Goal: Task Accomplishment & Management: Manage account settings

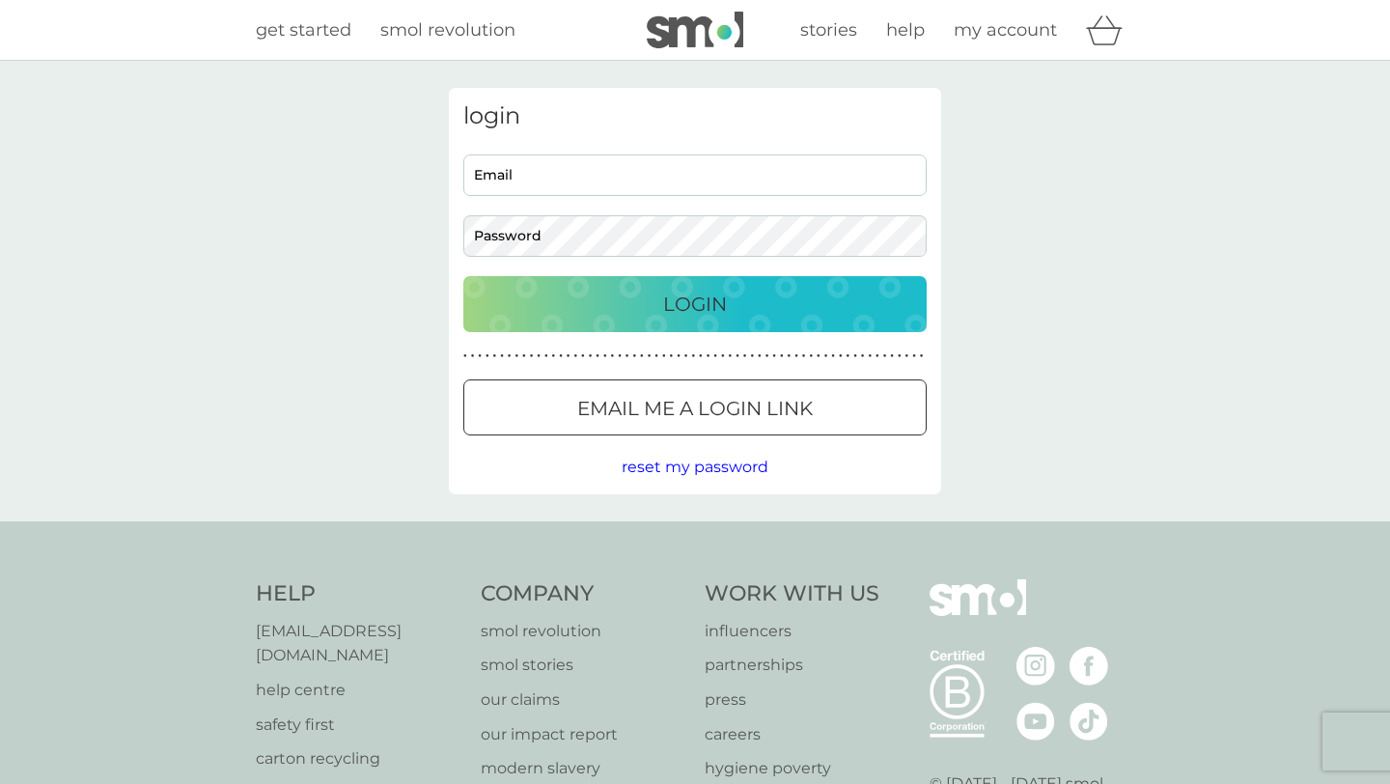
type input "victoriagraham9700@gmail.com"
click at [655, 314] on div "Login" at bounding box center [695, 304] width 425 height 31
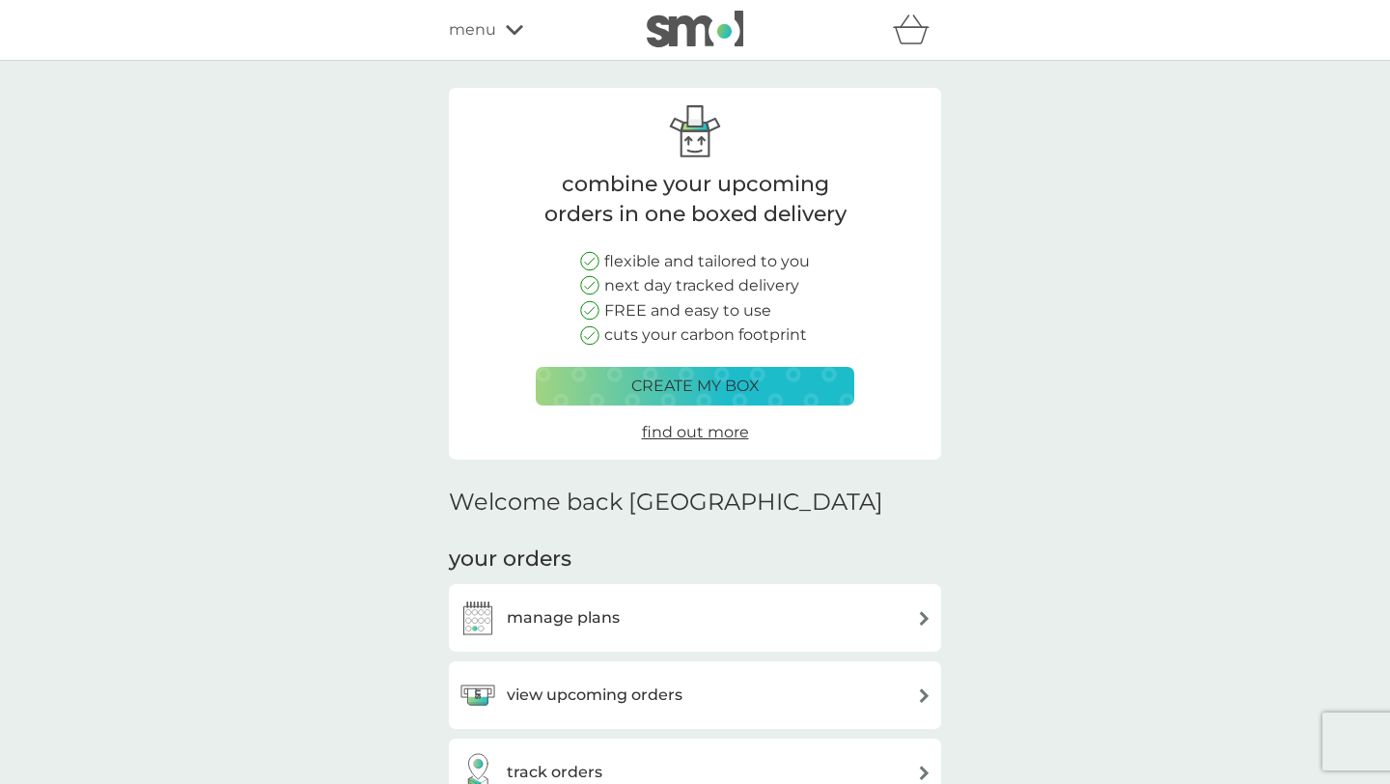
click at [683, 580] on div "your orders manage plans view upcoming orders track orders view past orders" at bounding box center [695, 714] width 492 height 339
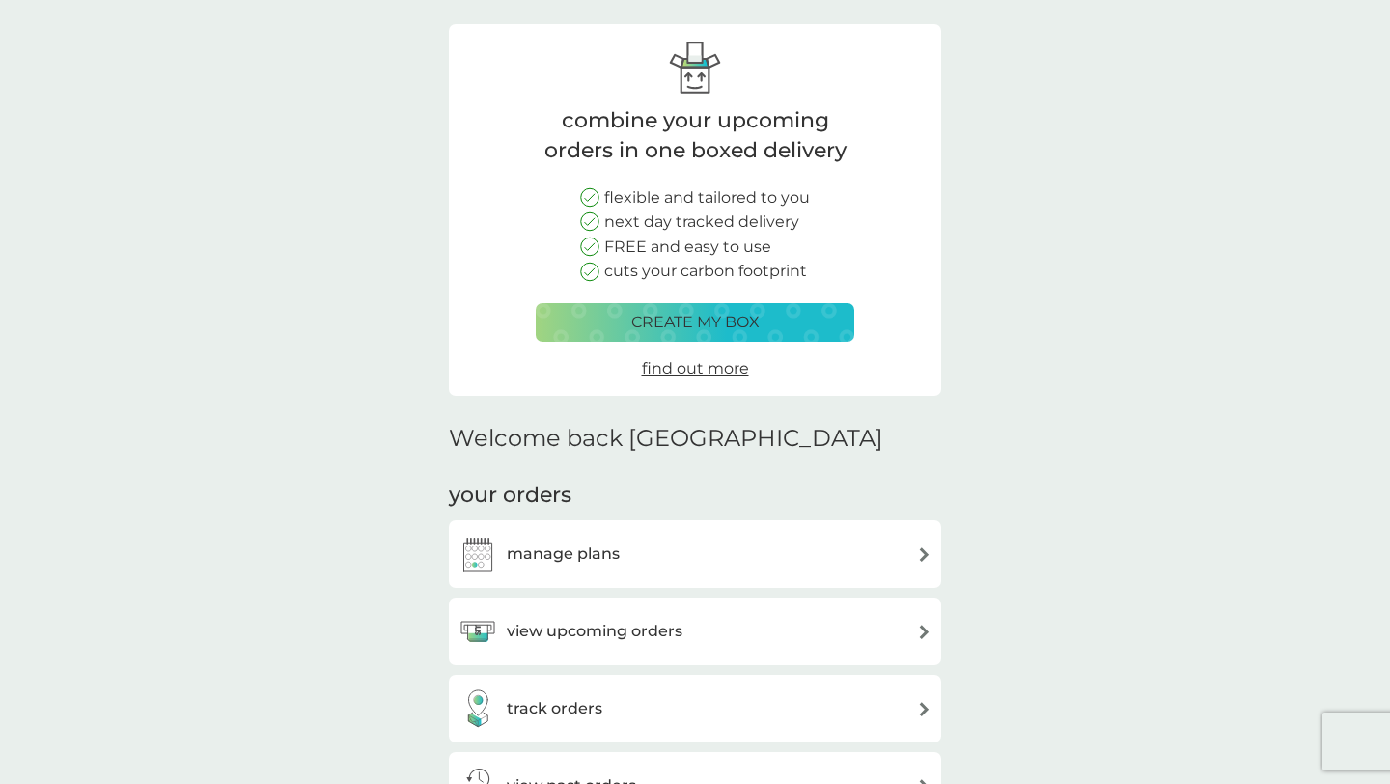
scroll to position [245, 0]
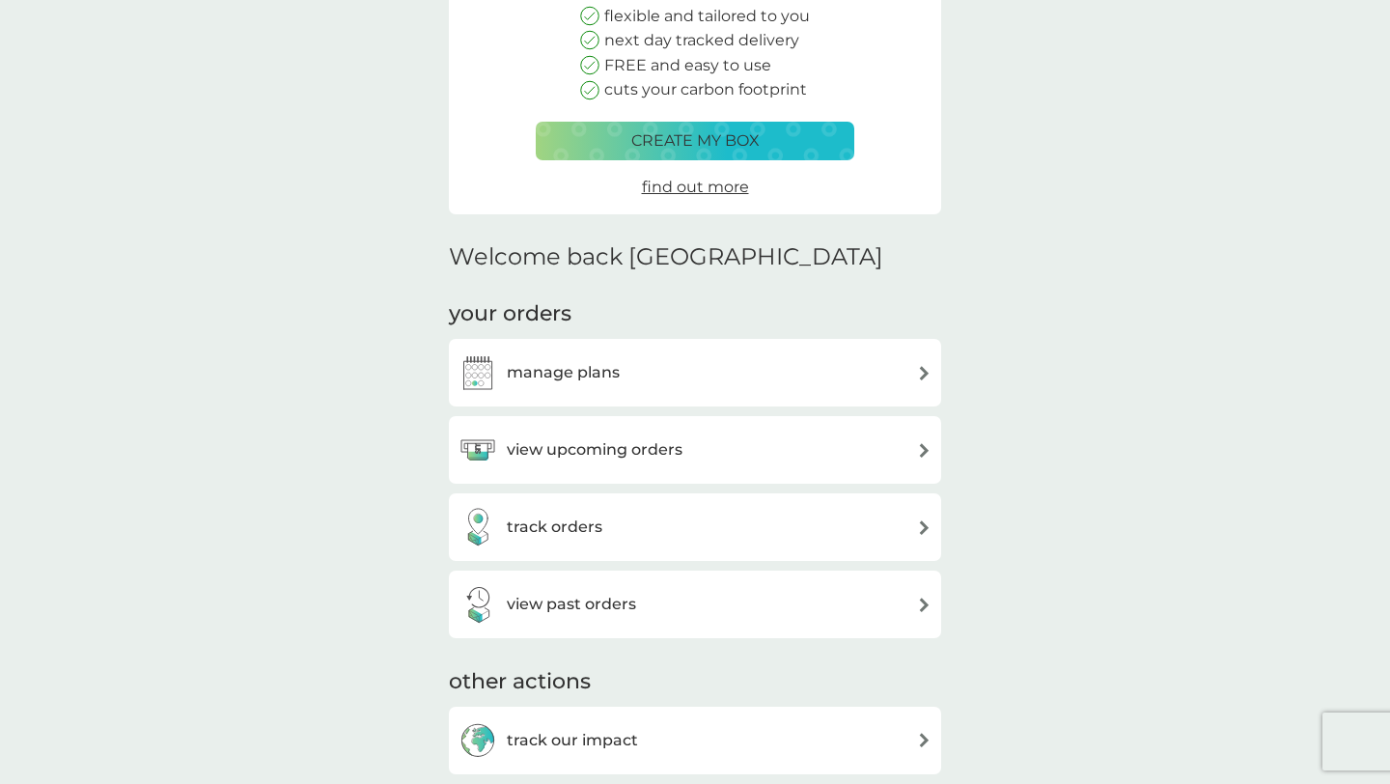
click at [911, 378] on div "manage plans" at bounding box center [695, 372] width 473 height 39
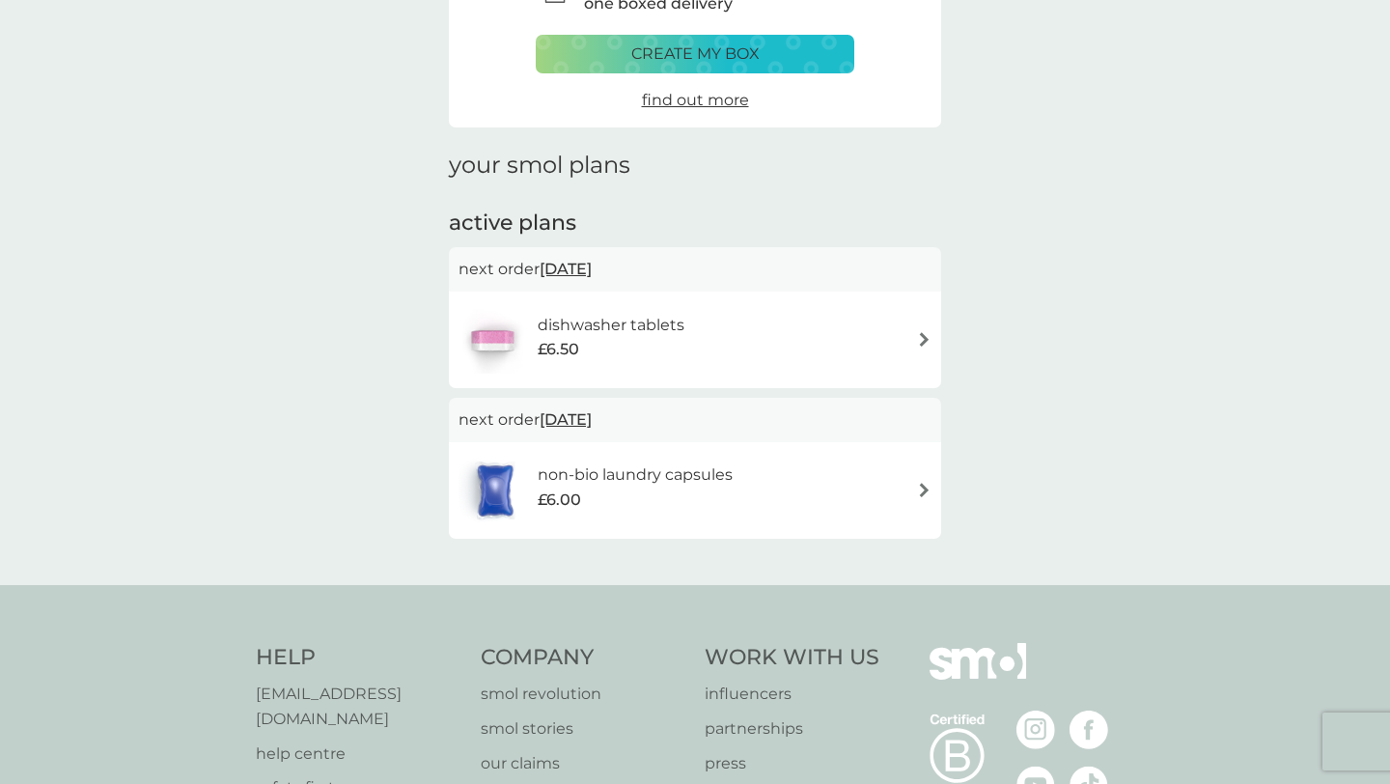
scroll to position [140, 0]
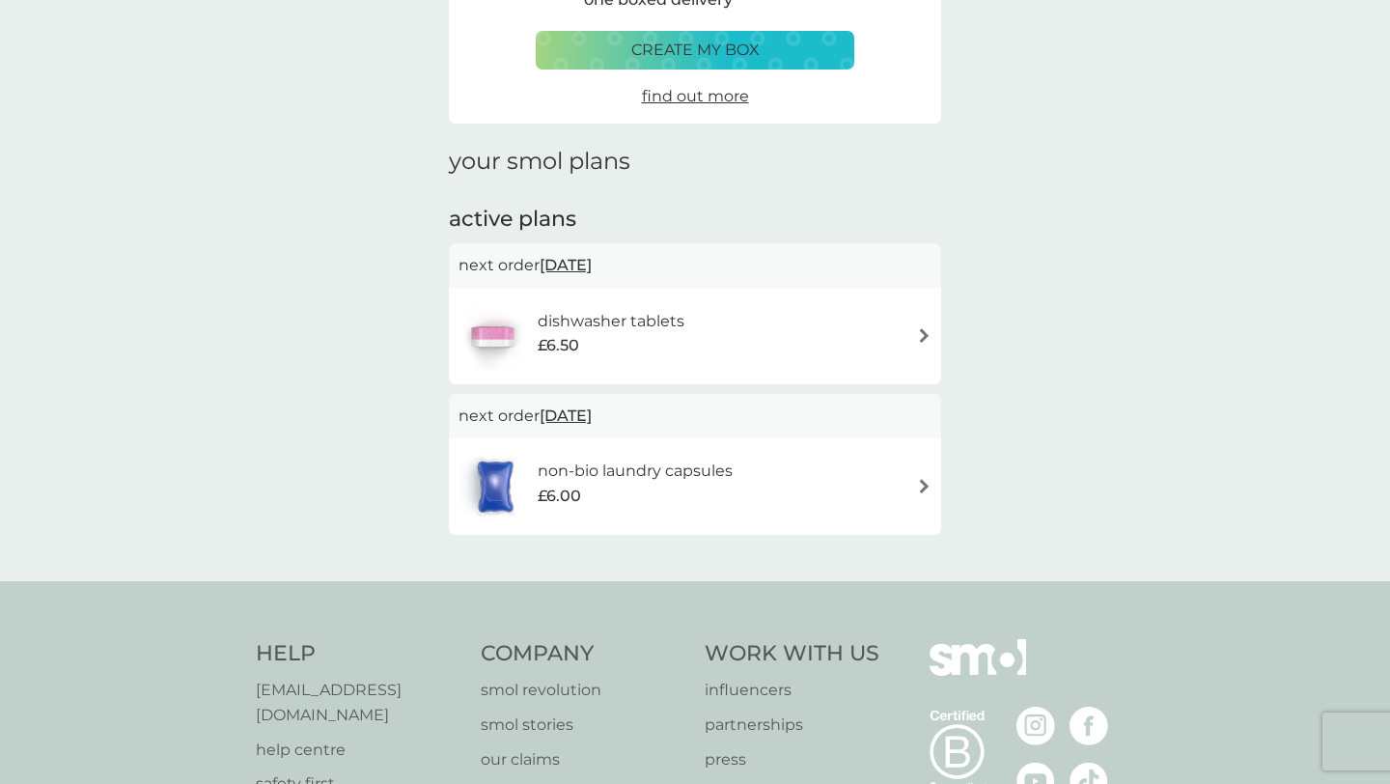
click at [591, 262] on span "30 Sep 2025" at bounding box center [566, 265] width 52 height 38
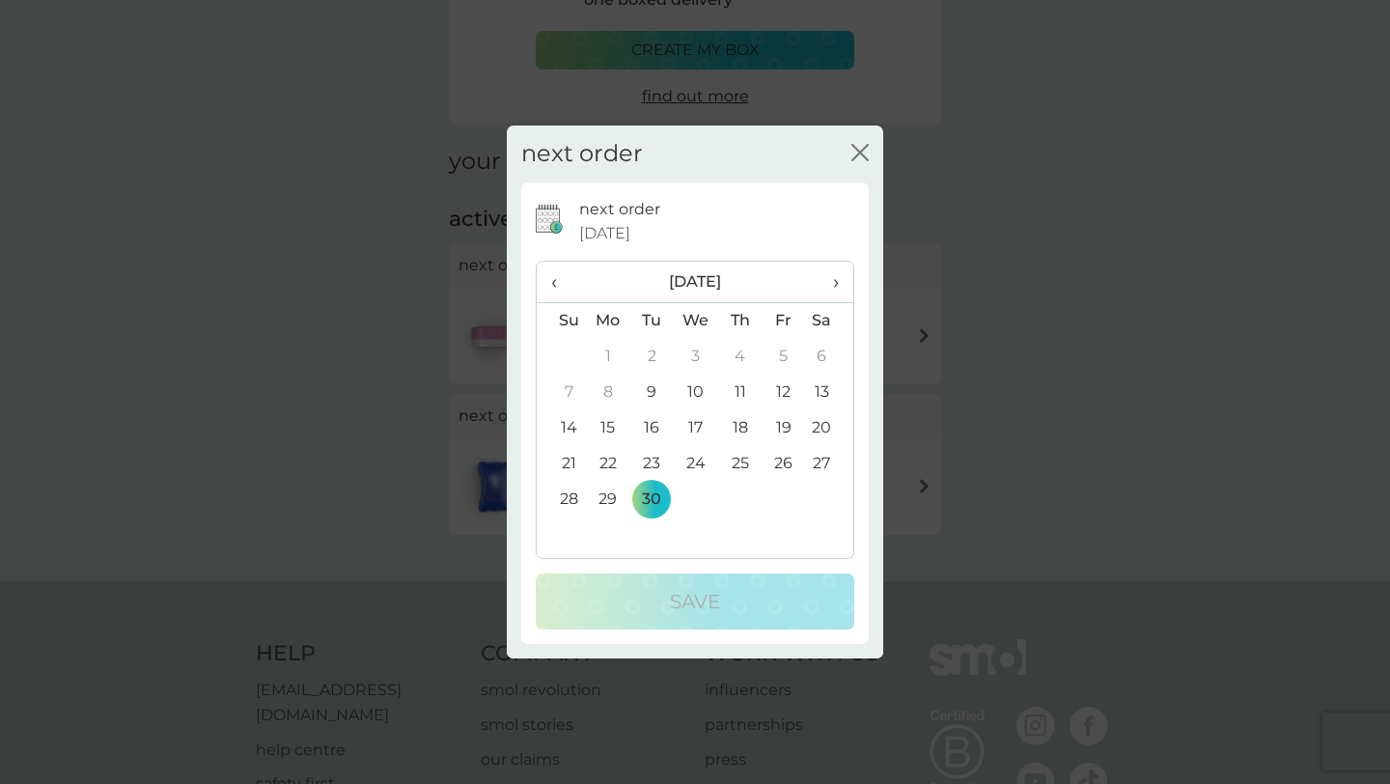
click at [828, 281] on span "›" at bounding box center [829, 282] width 19 height 41
click at [570, 539] on td "30" at bounding box center [561, 535] width 49 height 36
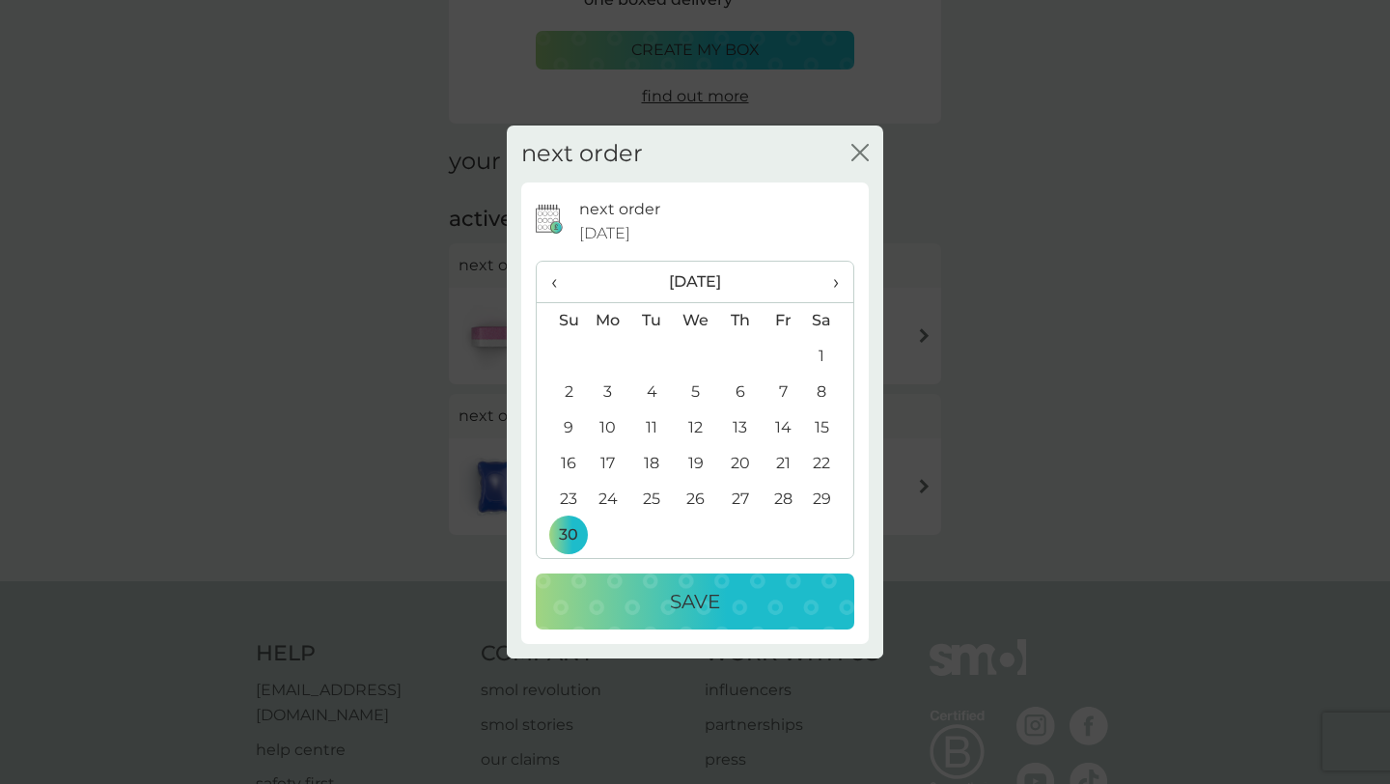
click at [659, 612] on div "Save" at bounding box center [695, 601] width 280 height 31
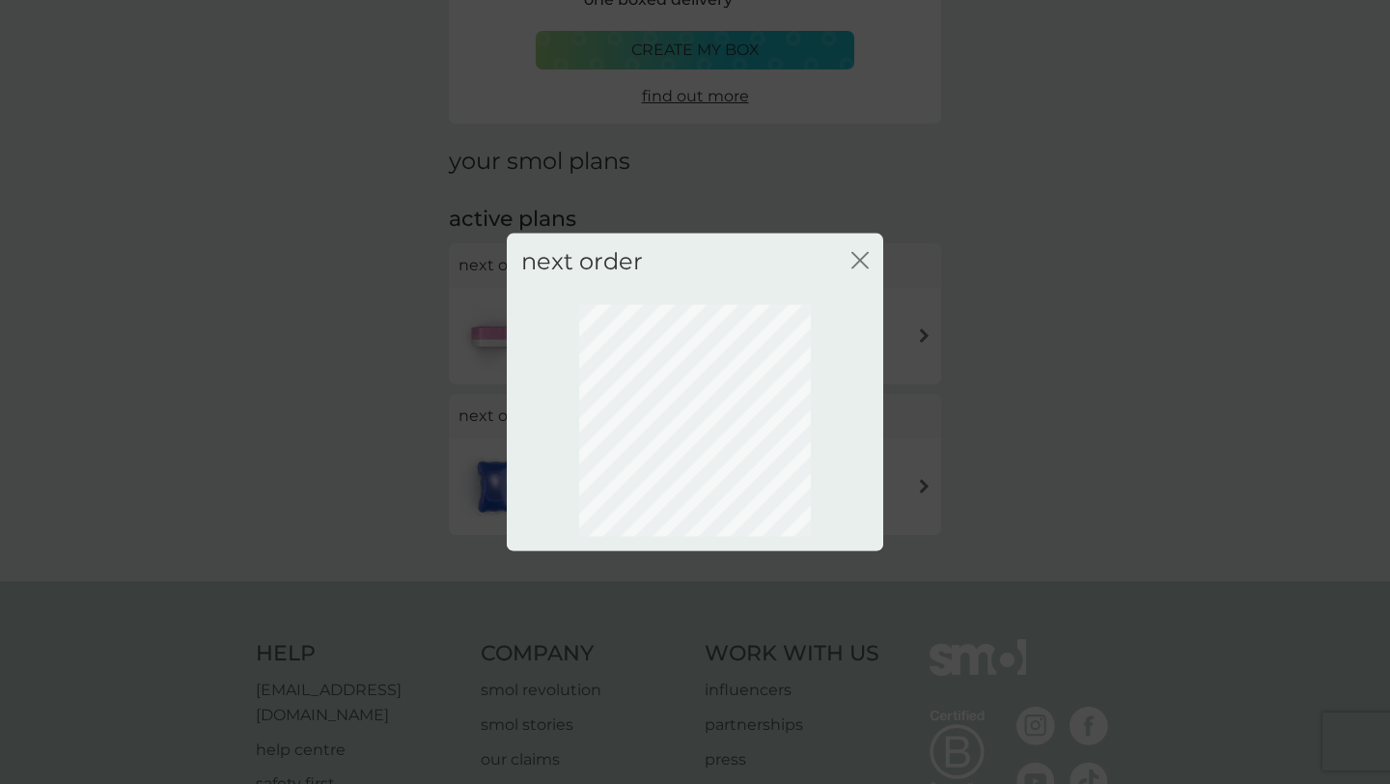
scroll to position [25, 0]
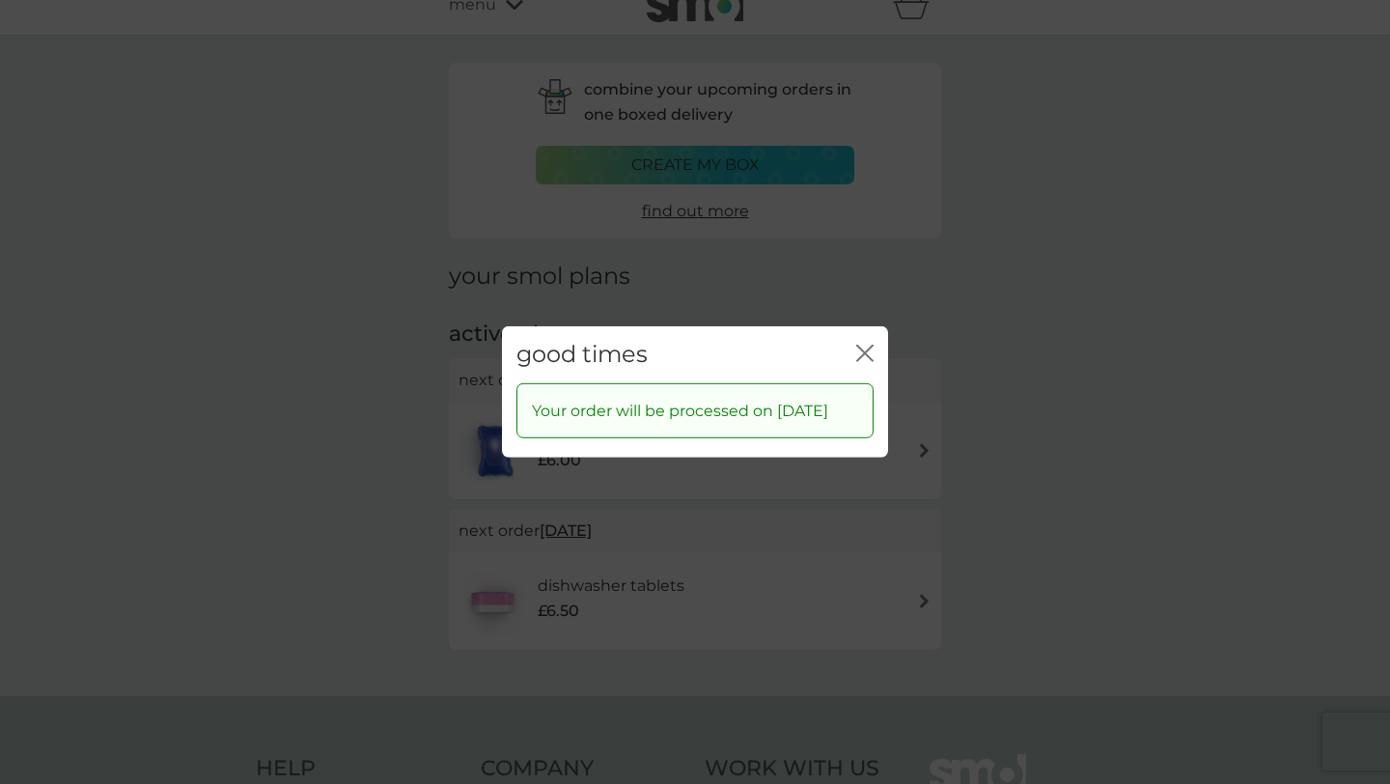
click at [852, 358] on div "good times close" at bounding box center [695, 354] width 386 height 57
click at [862, 346] on icon "close" at bounding box center [861, 353] width 8 height 15
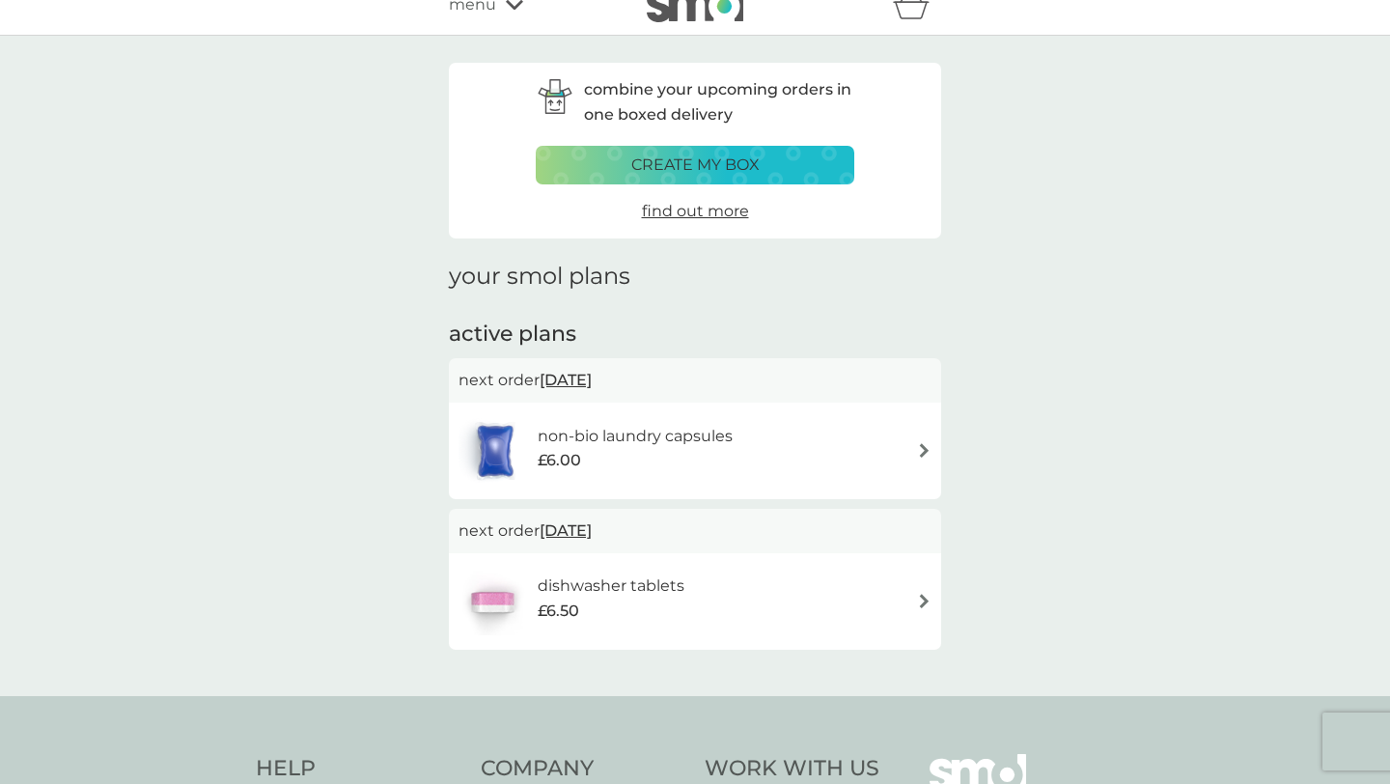
click at [612, 279] on h1 "your smol plans" at bounding box center [695, 277] width 492 height 28
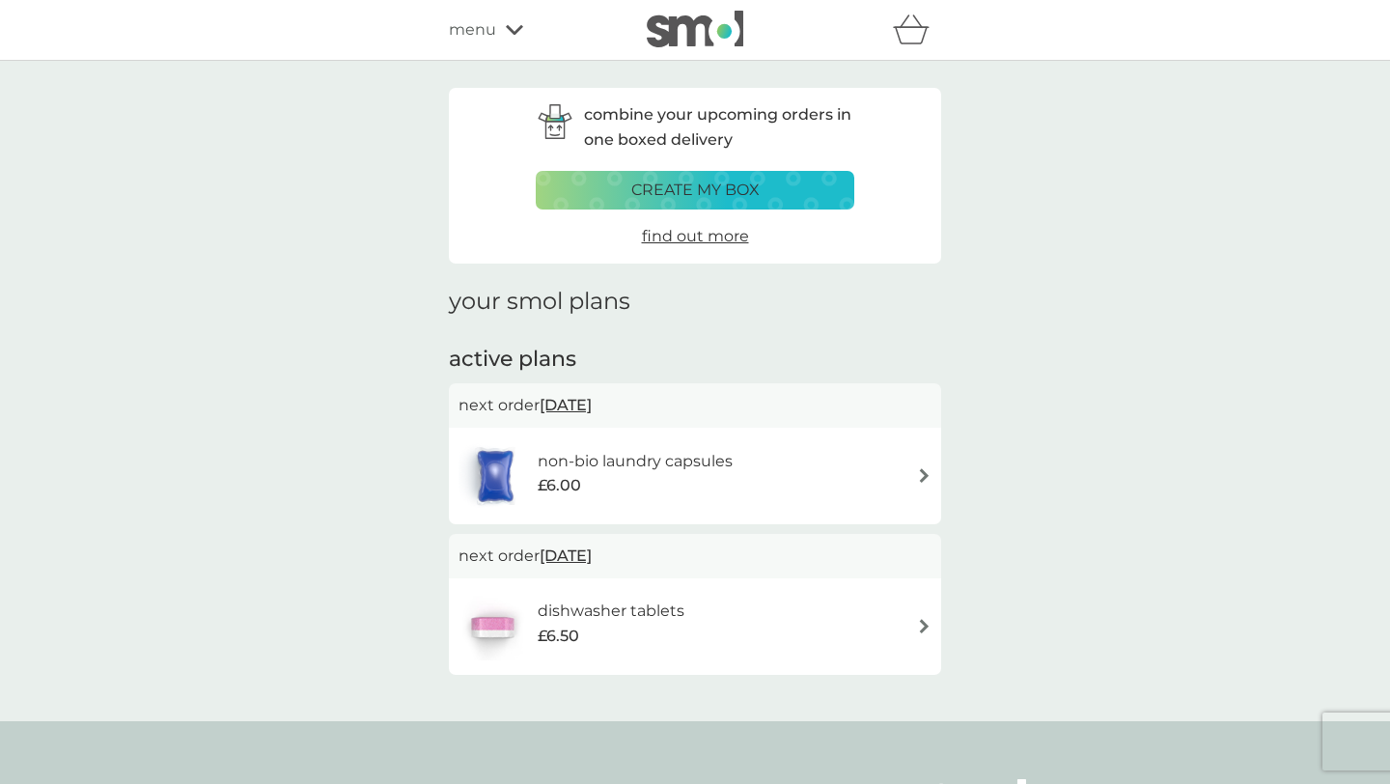
click at [515, 32] on icon at bounding box center [514, 30] width 17 height 10
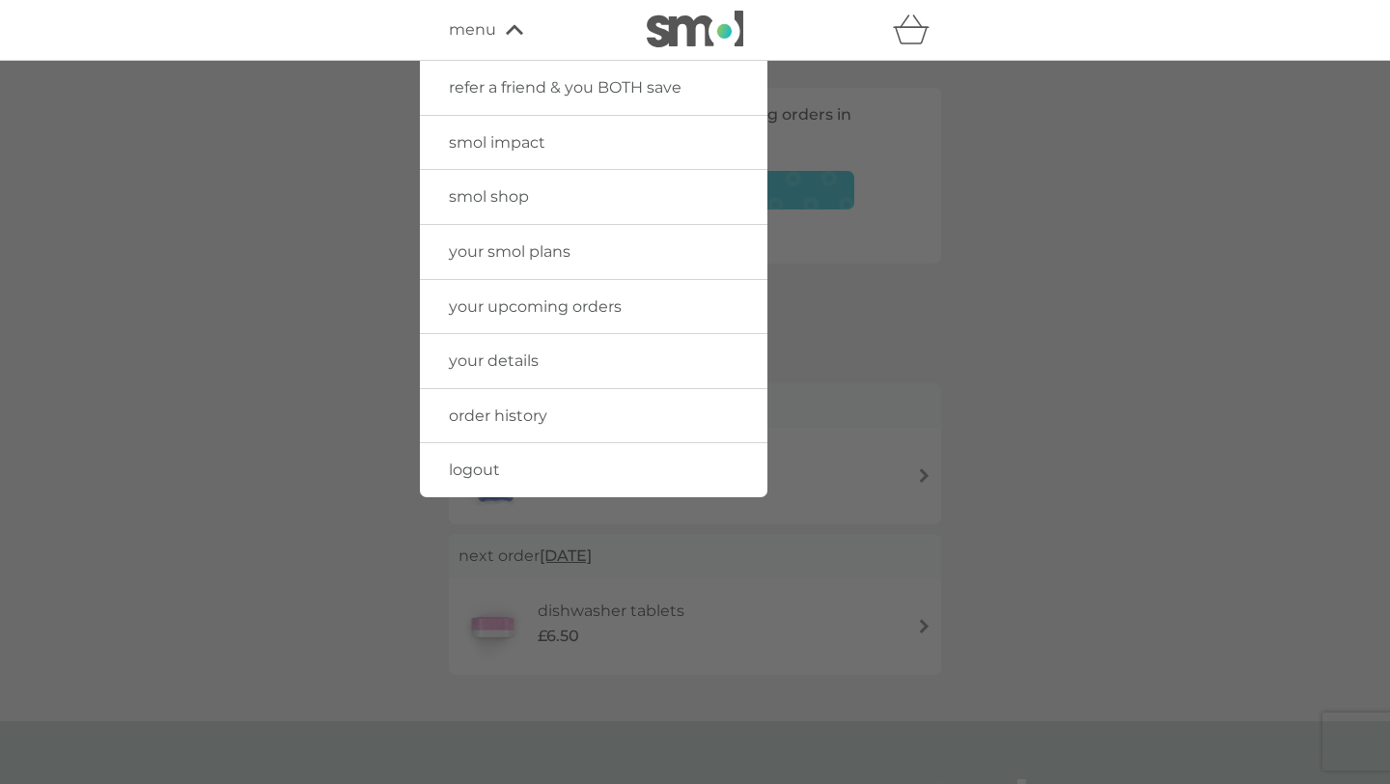
click at [523, 261] on link "your smol plans" at bounding box center [594, 252] width 348 height 54
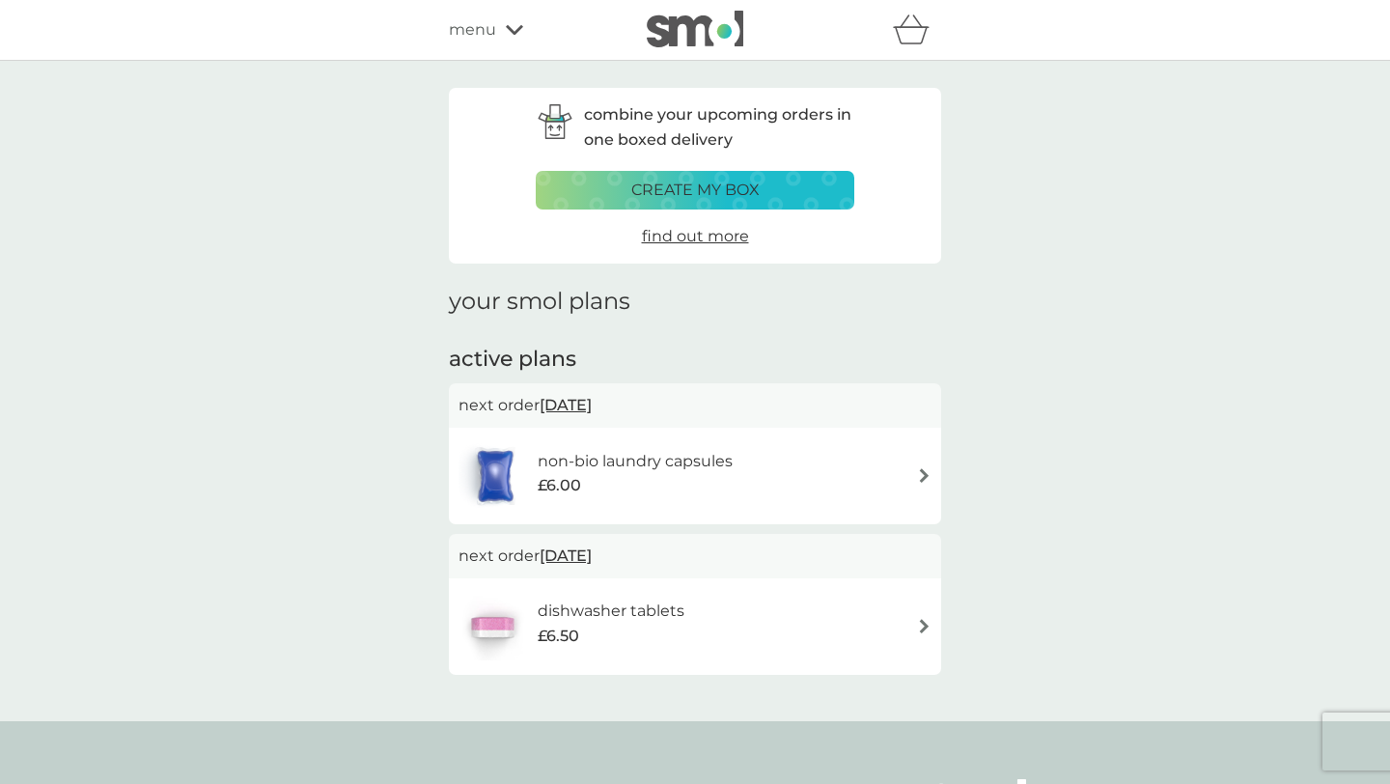
click at [503, 31] on div "menu" at bounding box center [531, 29] width 164 height 25
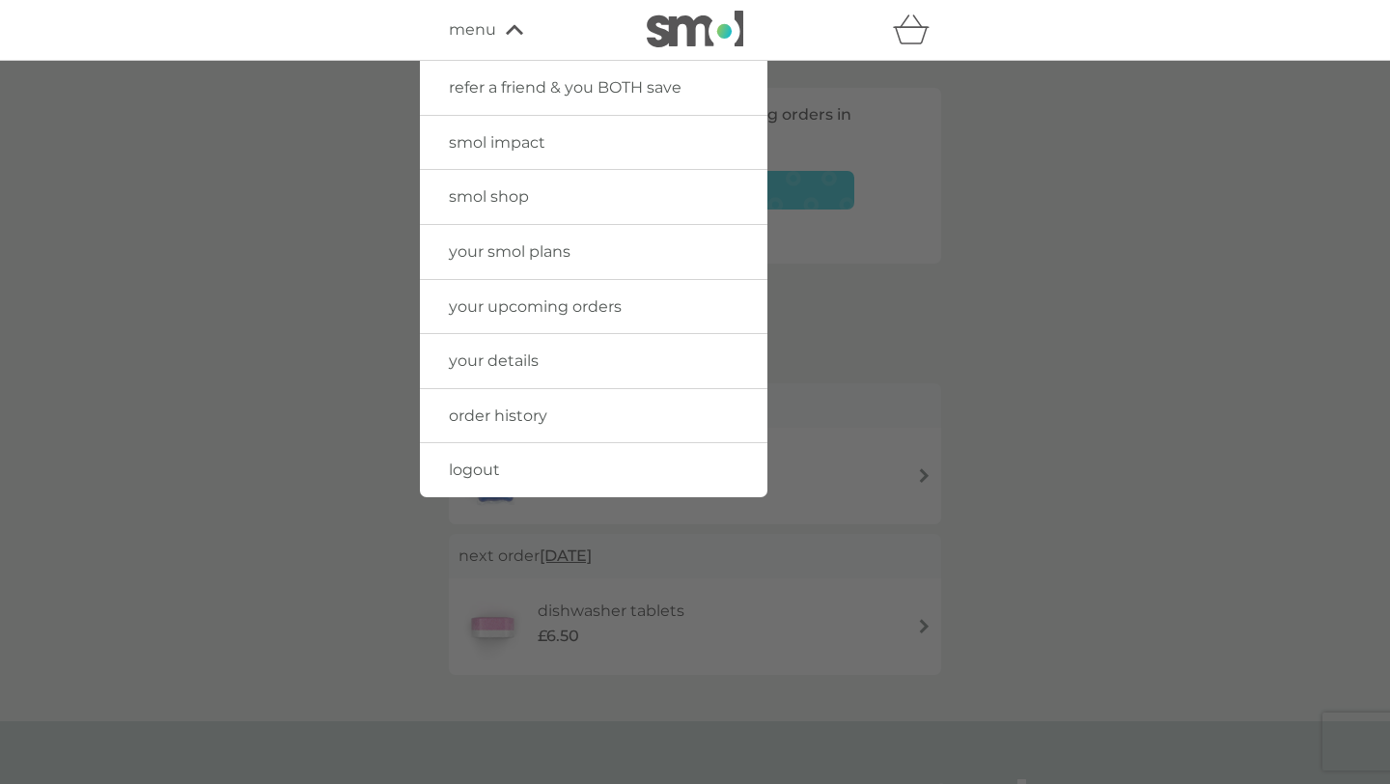
click at [506, 360] on span "your details" at bounding box center [494, 360] width 90 height 18
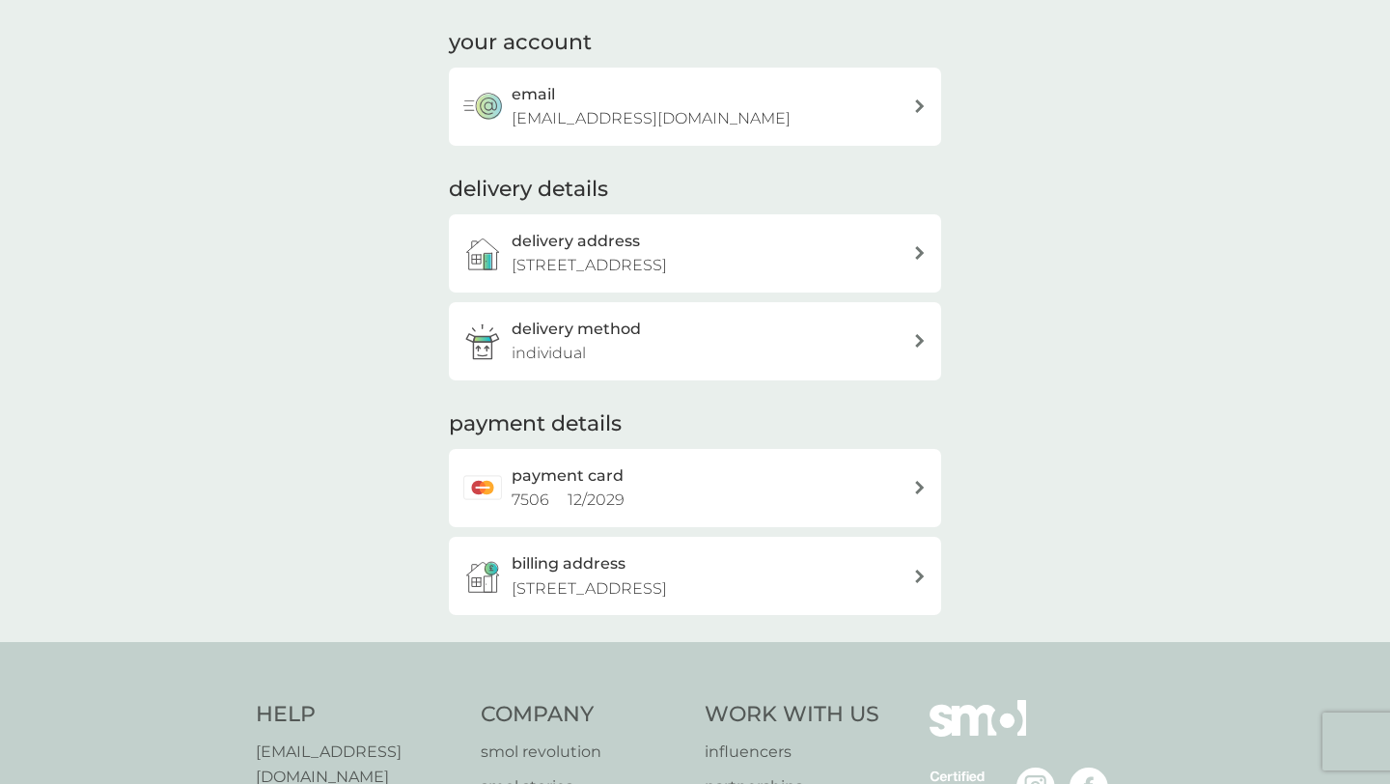
scroll to position [115, 0]
click at [646, 489] on div "payment card 7506 12 / 2029" at bounding box center [713, 489] width 402 height 49
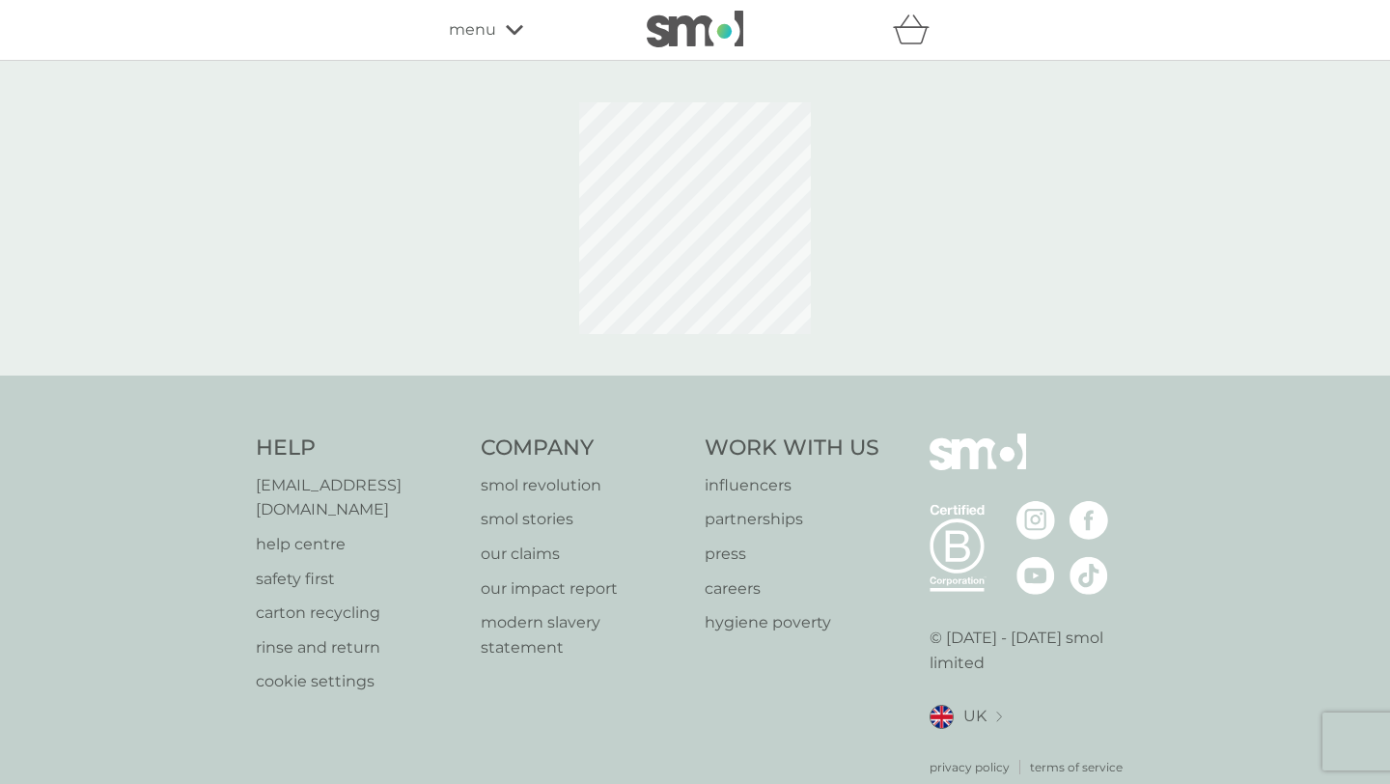
scroll to position [25, 0]
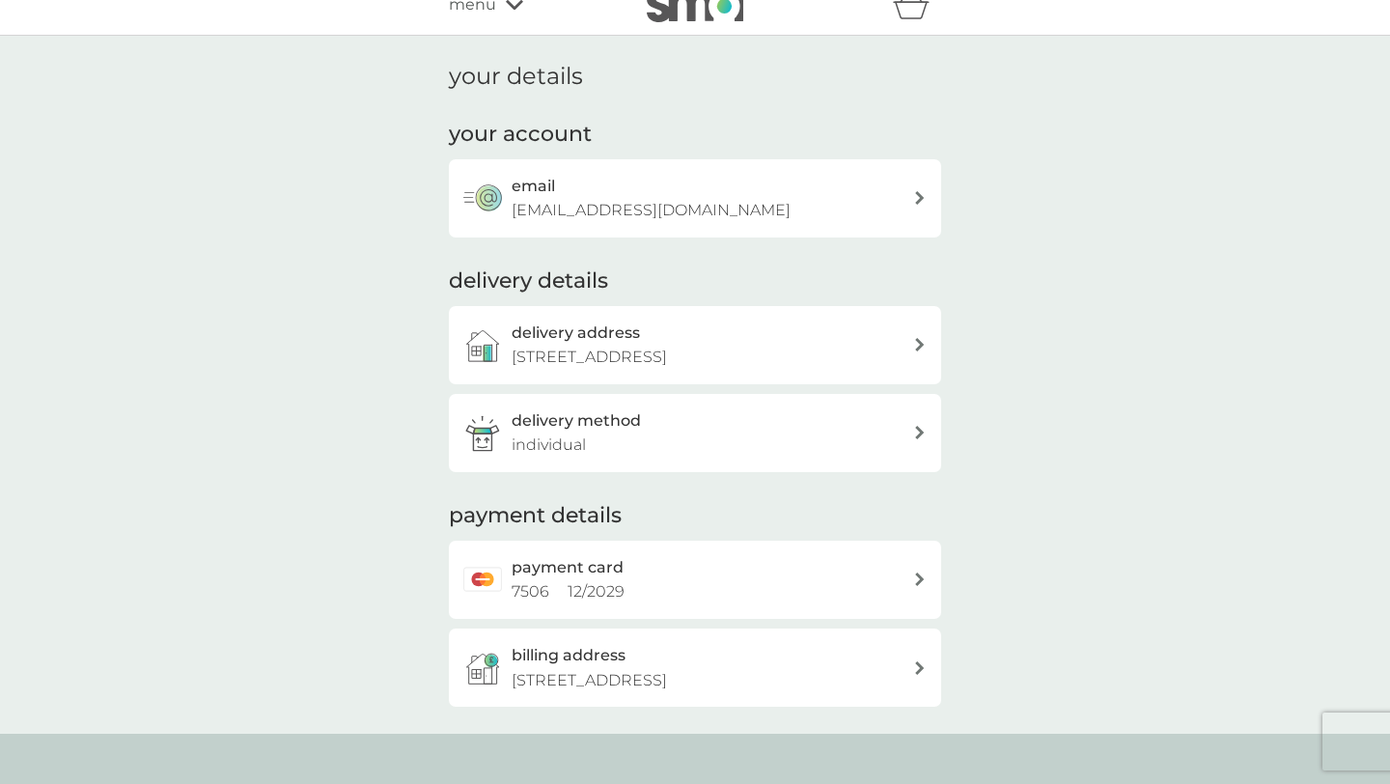
click at [506, 83] on h1 "your details" at bounding box center [516, 77] width 134 height 28
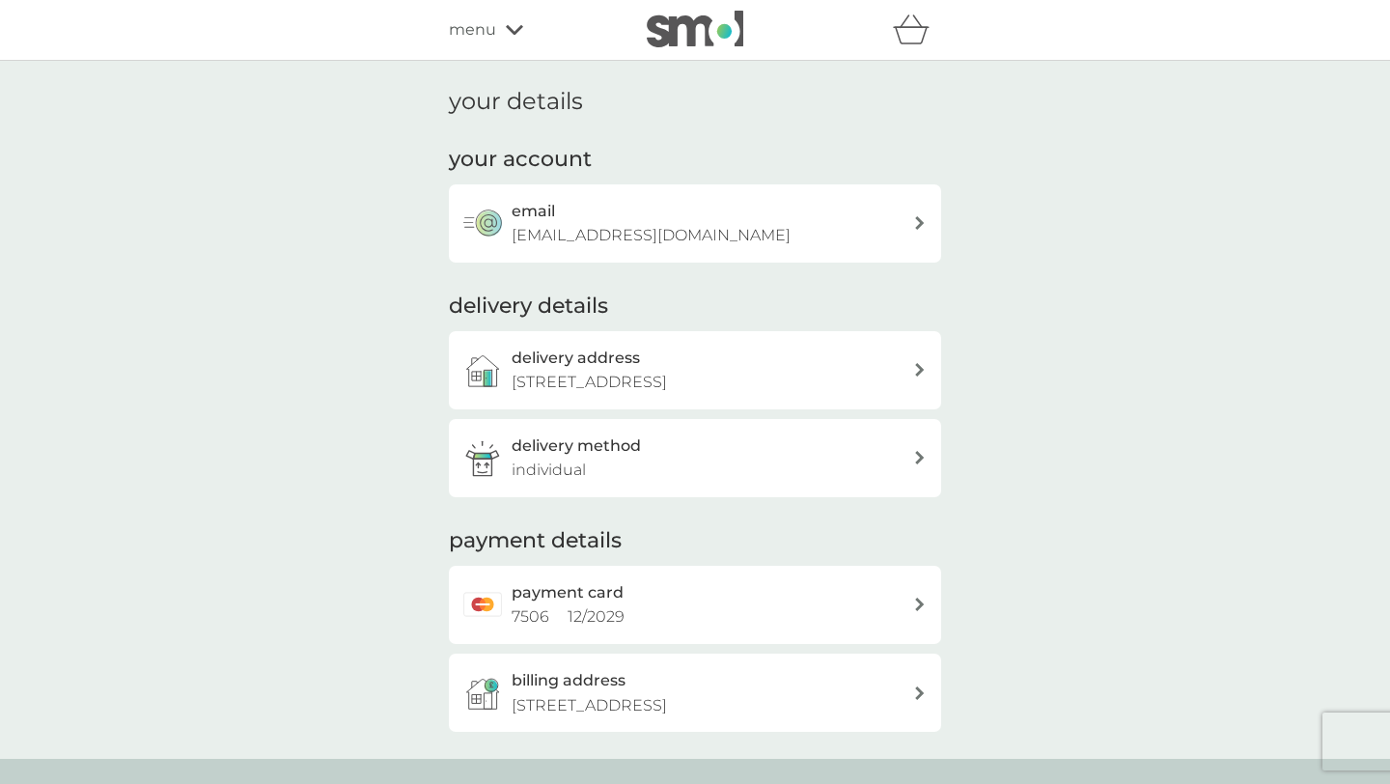
click at [517, 29] on icon at bounding box center [514, 30] width 17 height 10
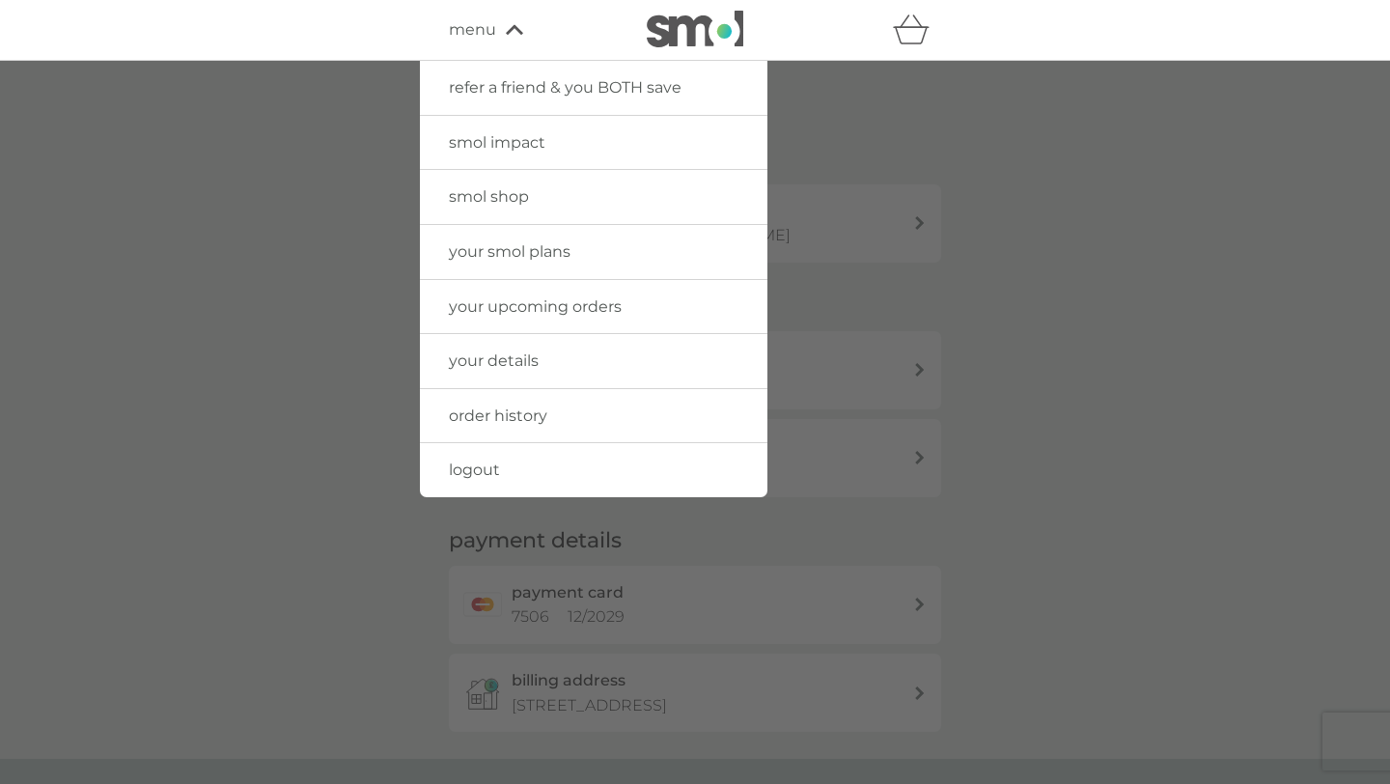
click at [535, 250] on span "your smol plans" at bounding box center [510, 251] width 122 height 18
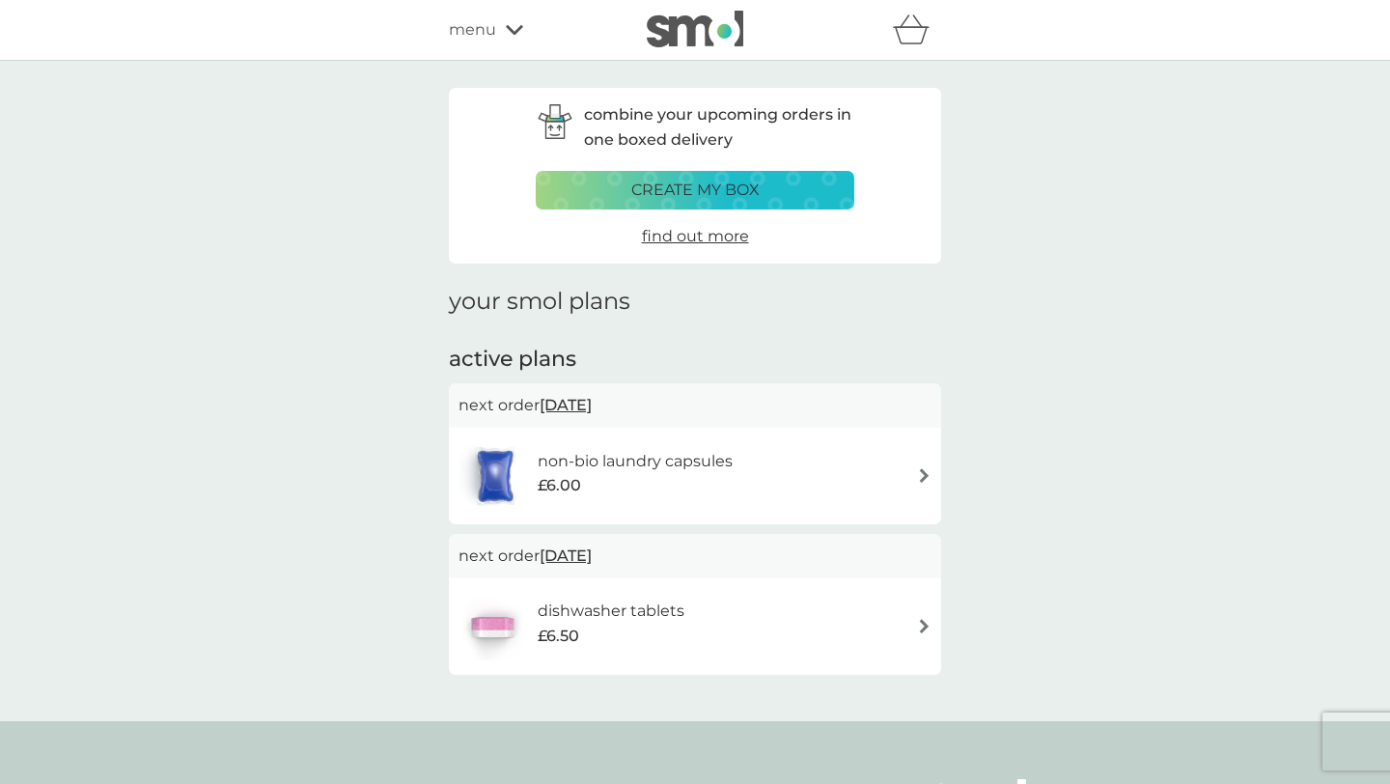
click at [894, 455] on div "non-bio laundry capsules £6.00" at bounding box center [695, 476] width 473 height 68
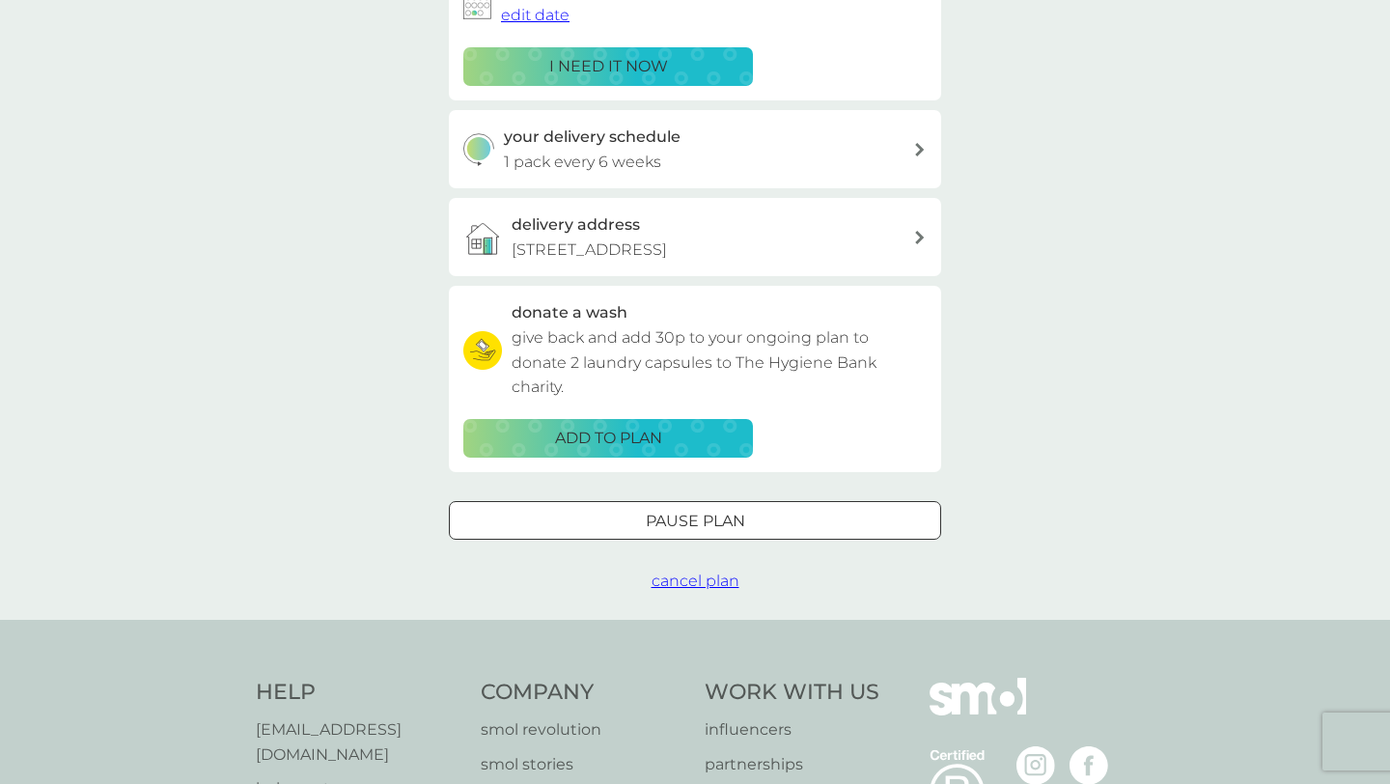
scroll to position [363, 0]
click at [706, 582] on span "cancel plan" at bounding box center [696, 580] width 88 height 18
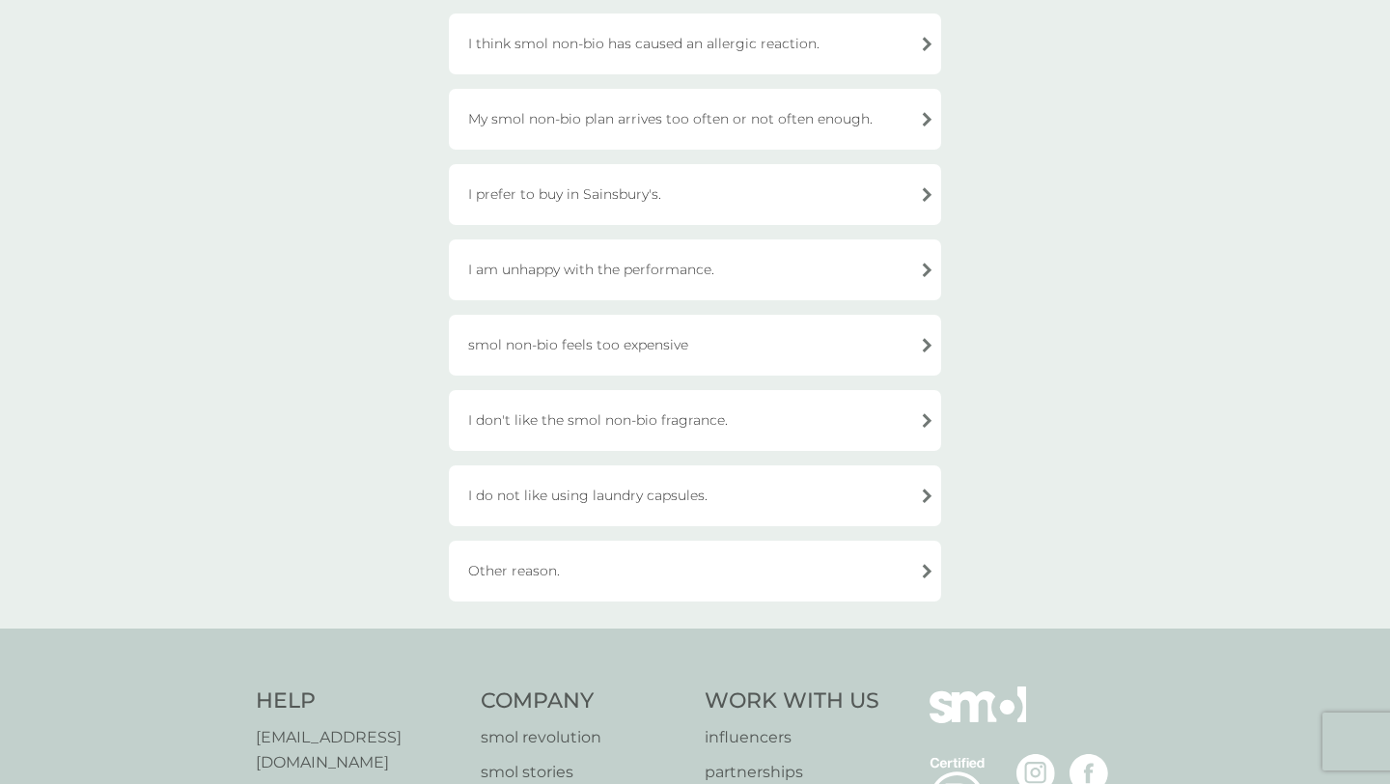
scroll to position [445, 0]
click at [762, 491] on div "I do not like using laundry capsules." at bounding box center [695, 491] width 492 height 61
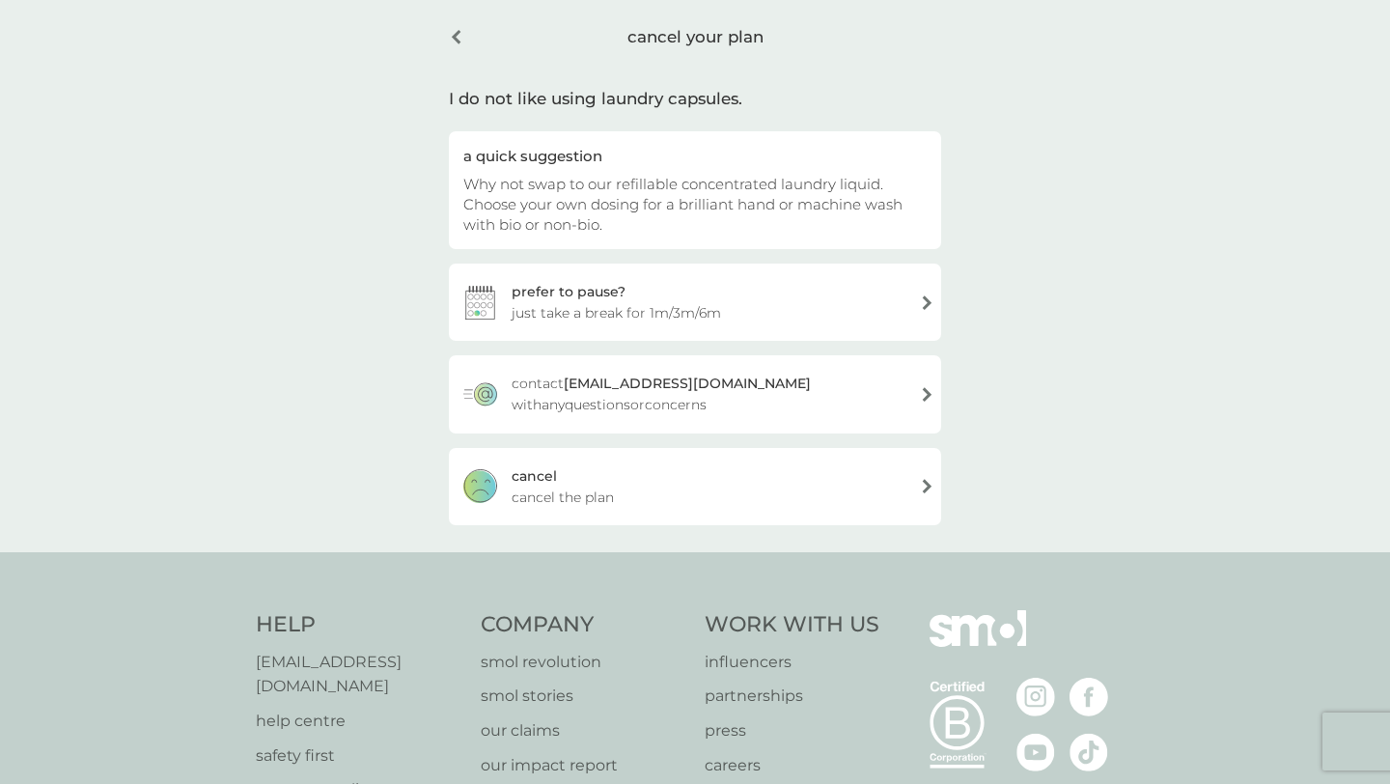
scroll to position [71, 0]
click at [910, 487] on div "cancel cancel the plan" at bounding box center [695, 490] width 492 height 77
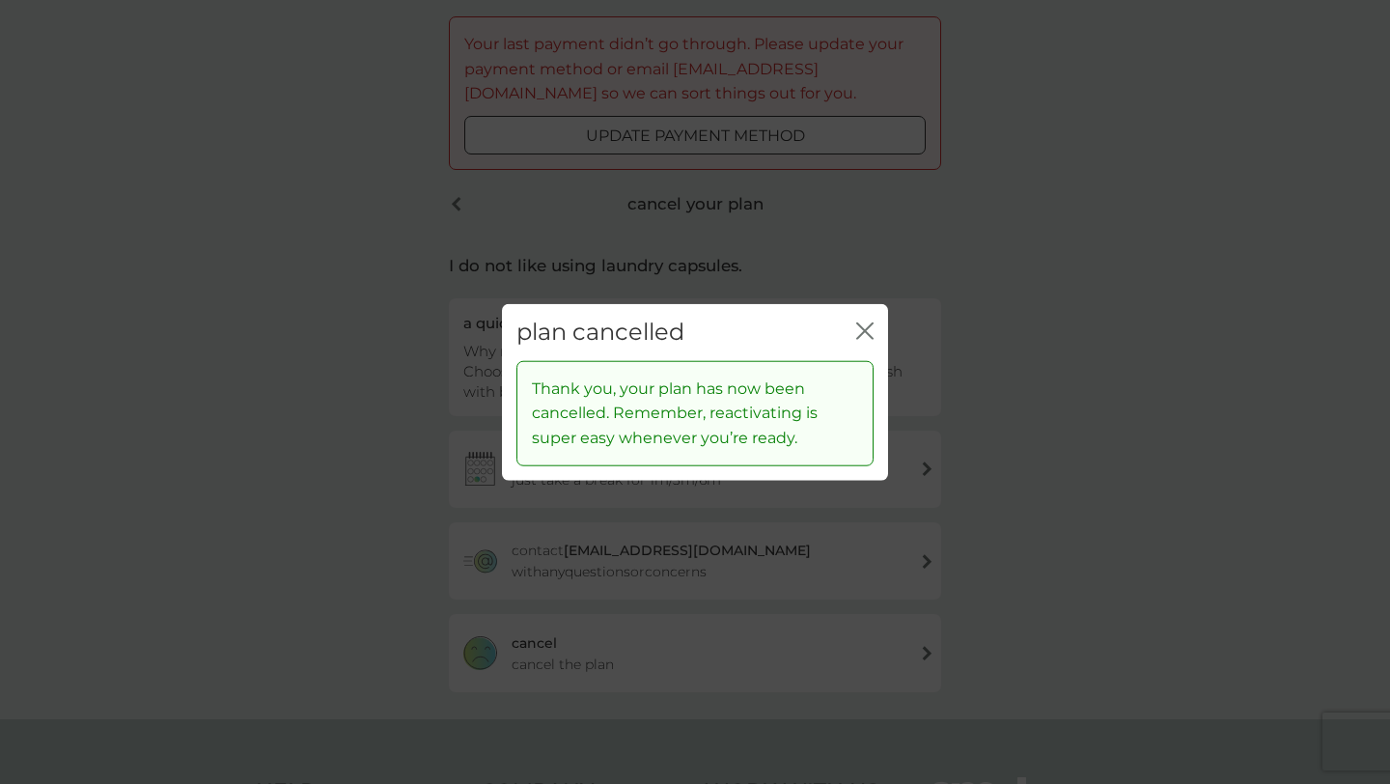
click at [877, 314] on div "plan cancelled close" at bounding box center [695, 332] width 386 height 57
click at [865, 332] on icon "close" at bounding box center [869, 330] width 8 height 15
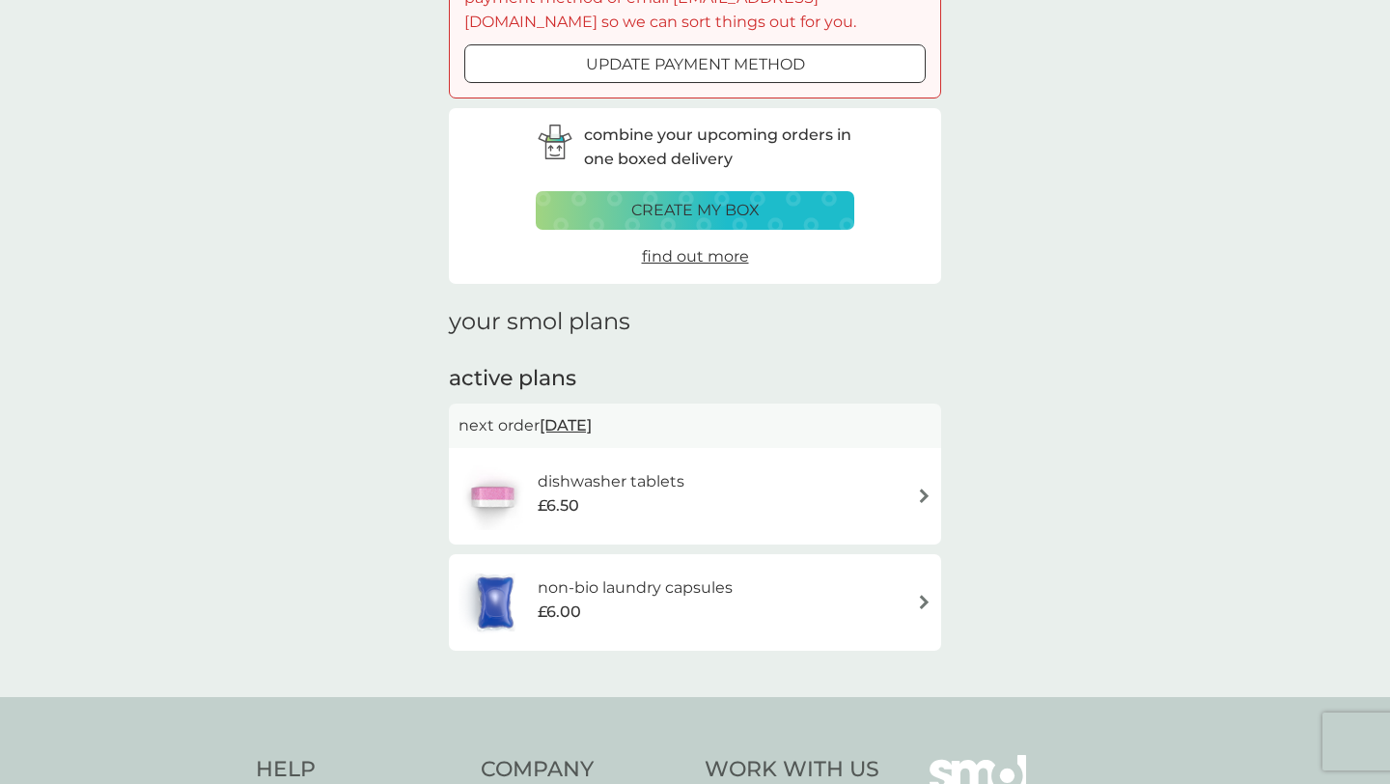
scroll to position [150, 0]
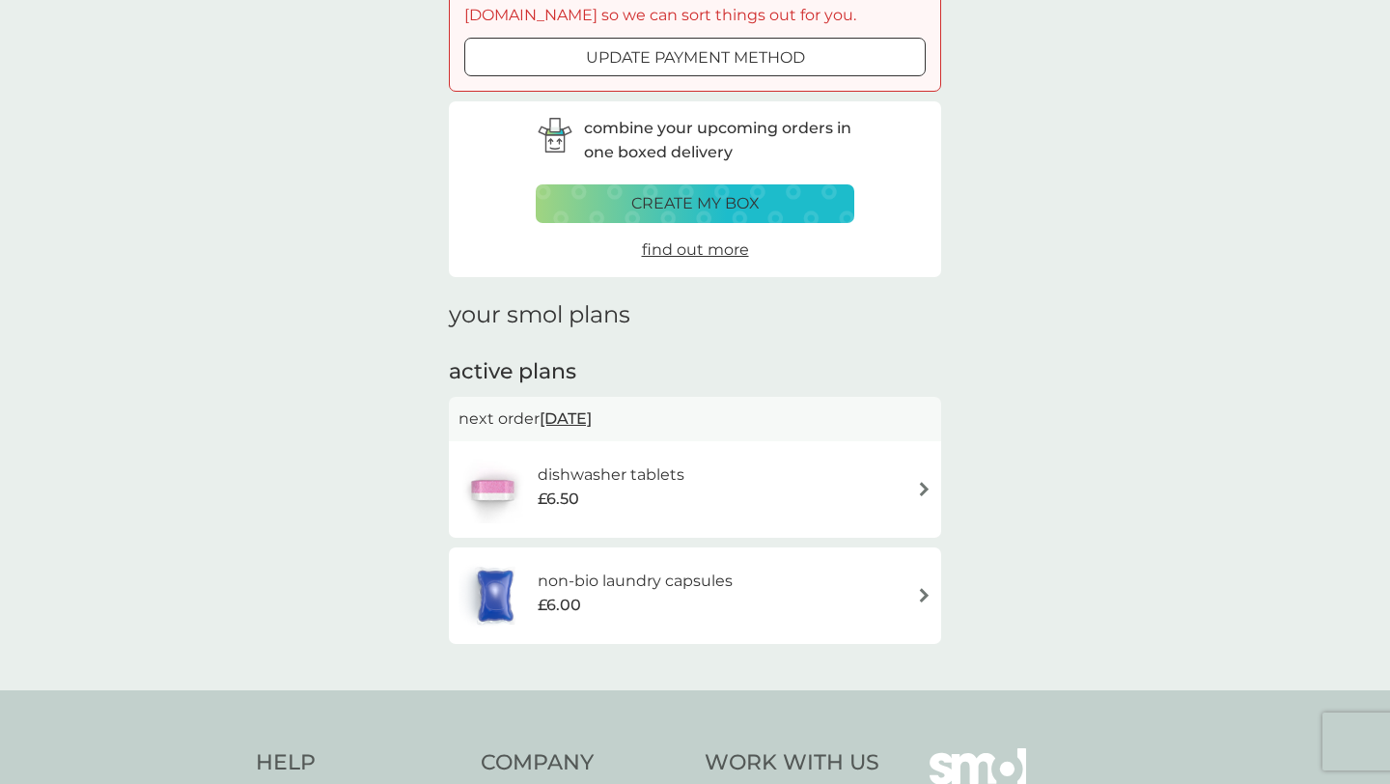
click at [843, 493] on div "dishwasher tablets £6.50" at bounding box center [695, 490] width 473 height 68
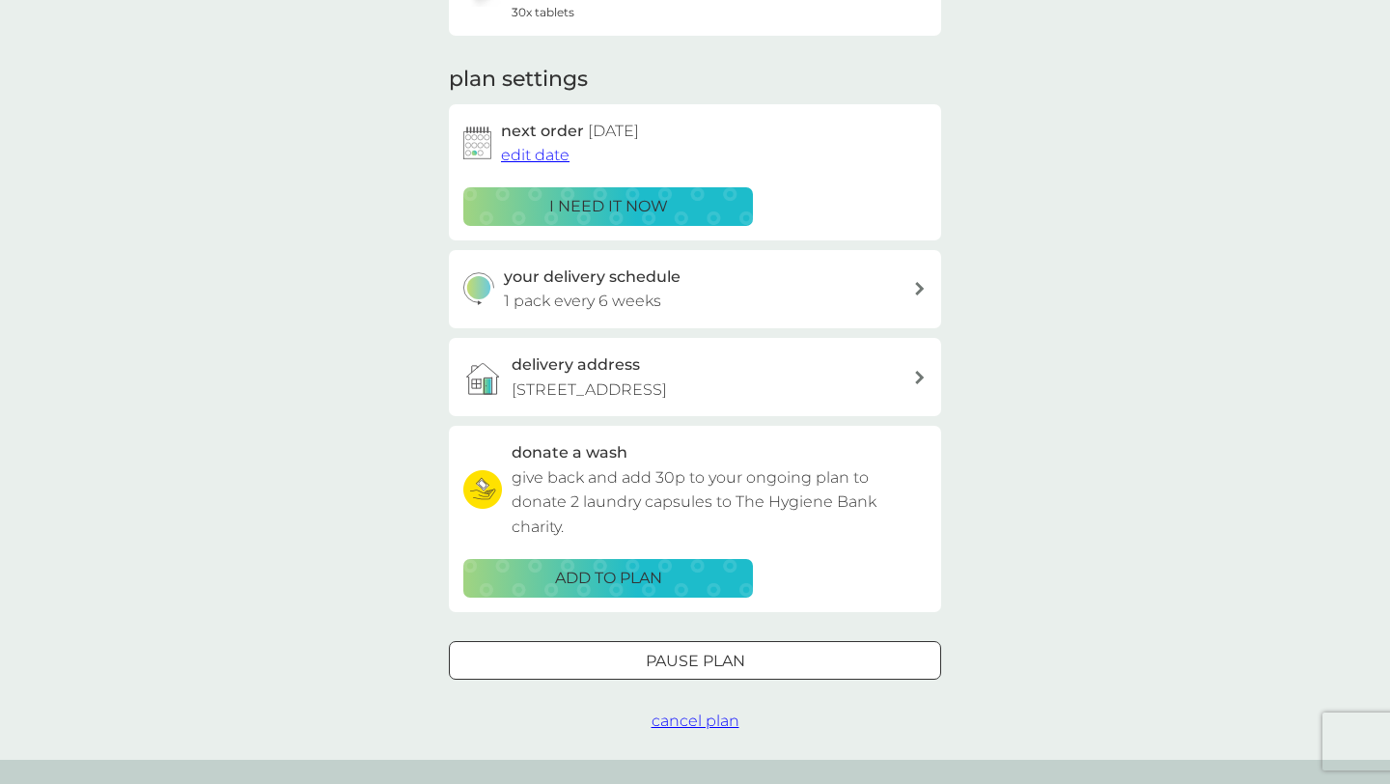
scroll to position [411, 0]
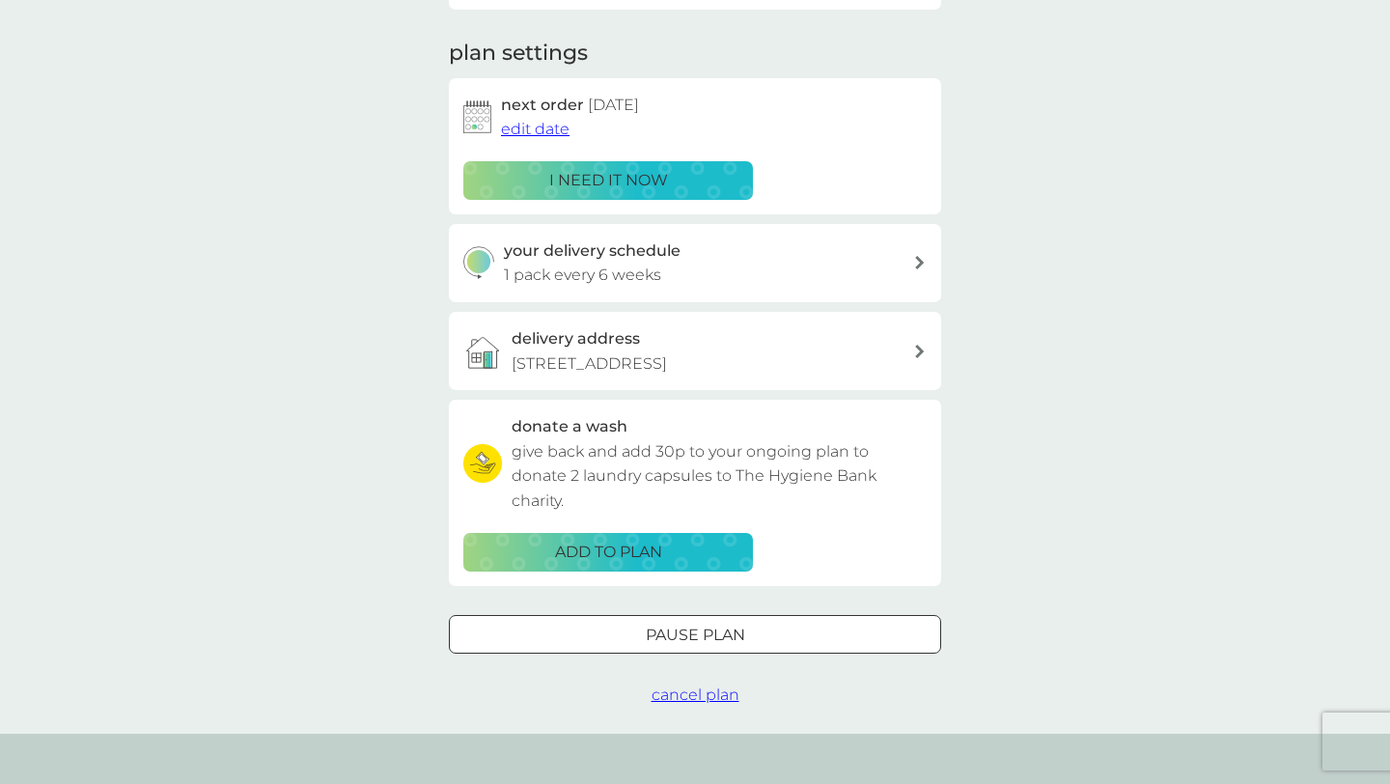
click at [704, 699] on span "cancel plan" at bounding box center [696, 694] width 88 height 18
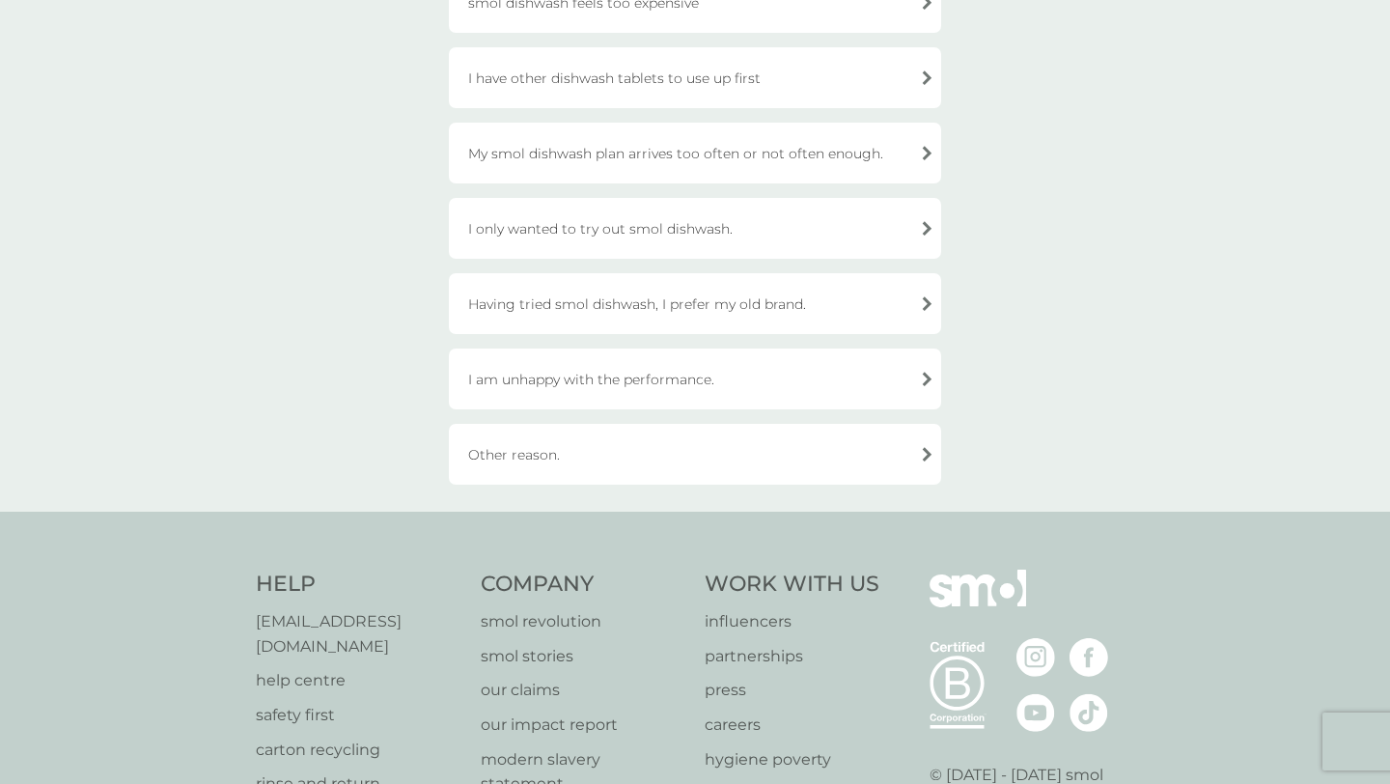
scroll to position [417, 0]
click at [802, 461] on div "Other reason." at bounding box center [695, 456] width 492 height 61
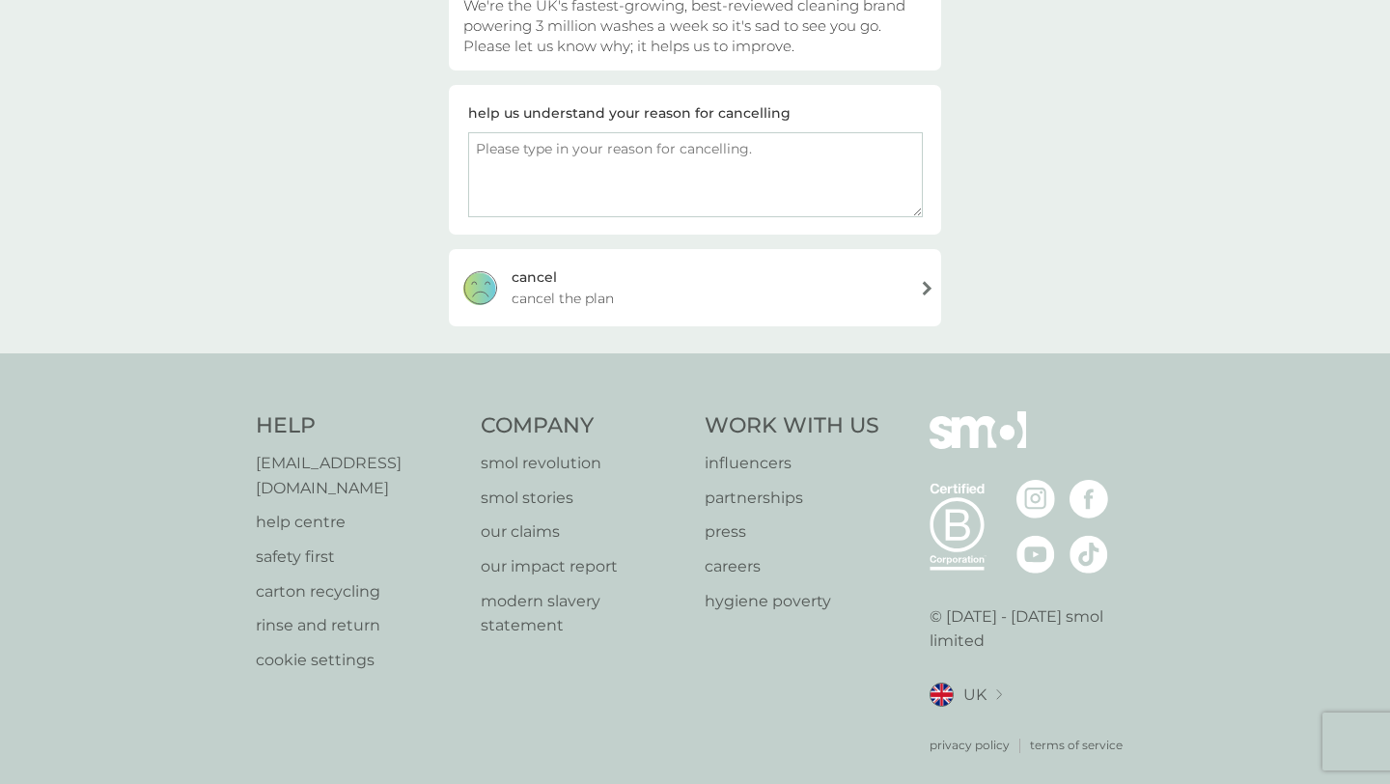
click at [818, 191] on textarea at bounding box center [695, 174] width 455 height 85
type textarea "dont like it"
click at [860, 319] on div "cancel cancel the plan" at bounding box center [695, 287] width 492 height 77
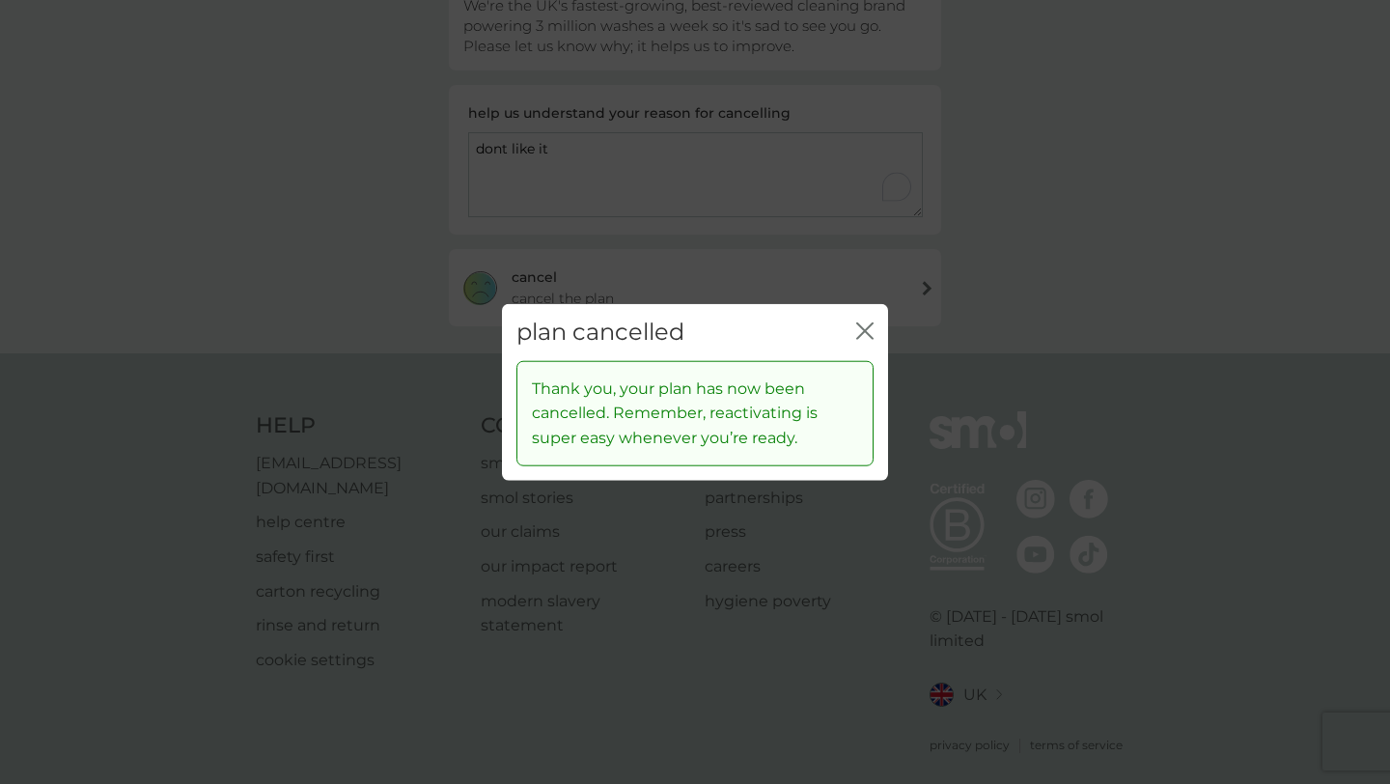
click at [875, 337] on div "plan cancelled close" at bounding box center [695, 332] width 386 height 57
click at [861, 329] on icon "close" at bounding box center [864, 330] width 17 height 17
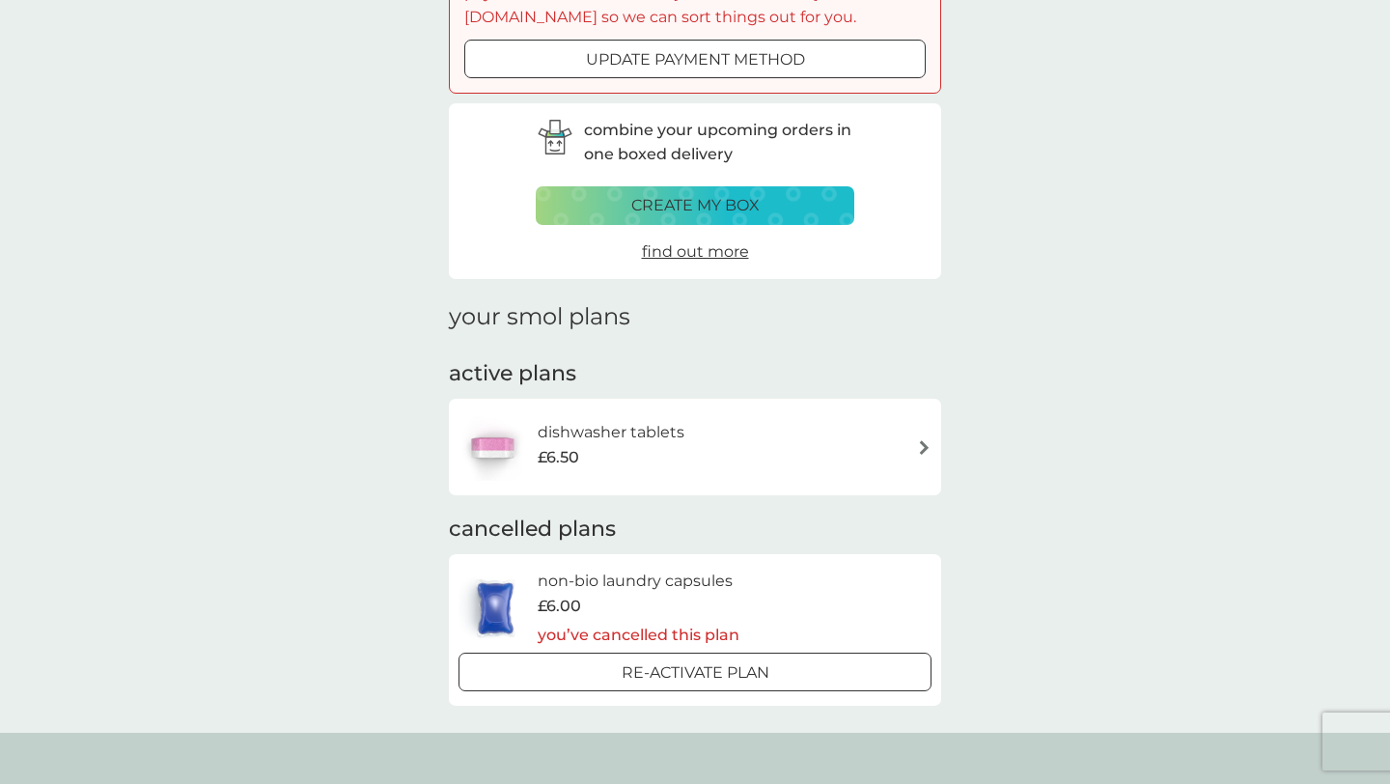
scroll to position [145, 0]
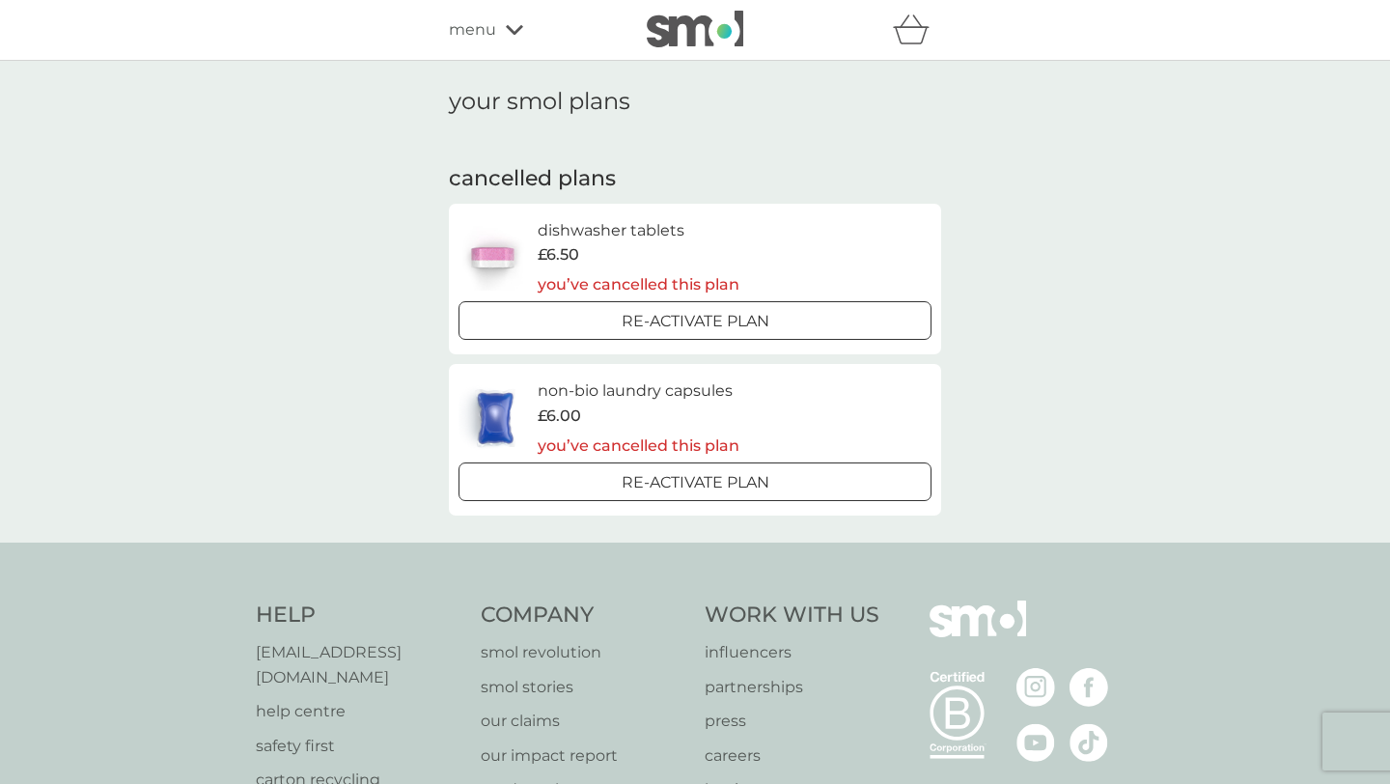
click at [513, 31] on icon at bounding box center [514, 30] width 17 height 10
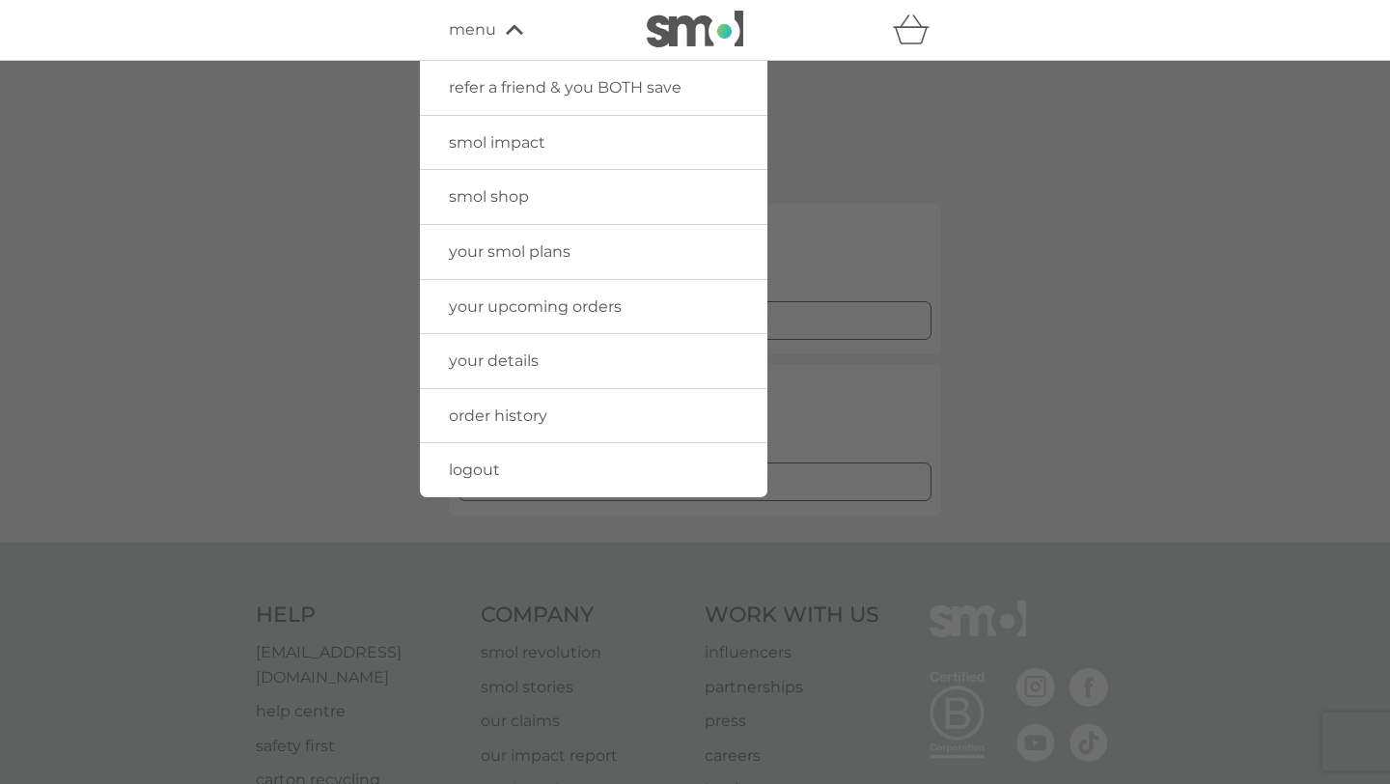
click at [499, 423] on span "order history" at bounding box center [498, 415] width 98 height 18
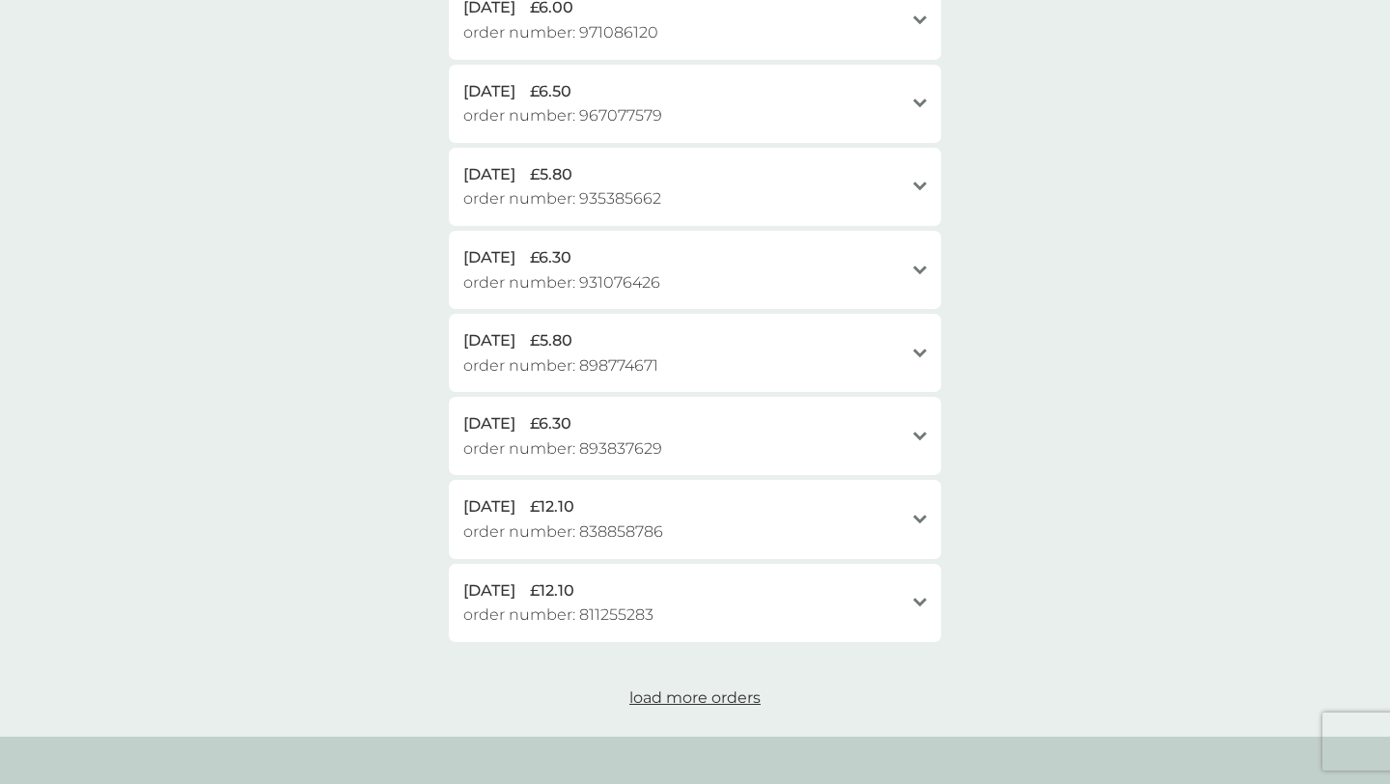
scroll to position [519, 0]
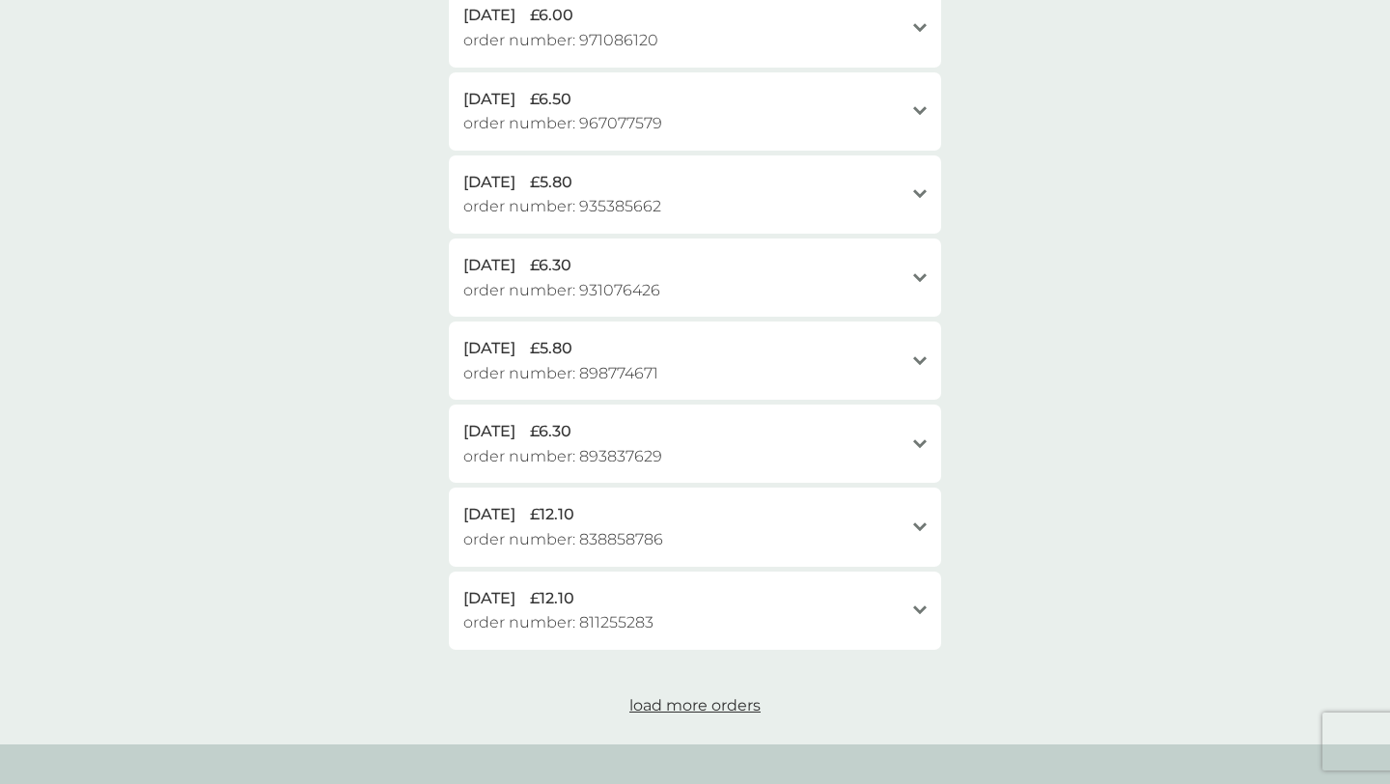
click at [745, 714] on span "load more orders" at bounding box center [694, 705] width 131 height 18
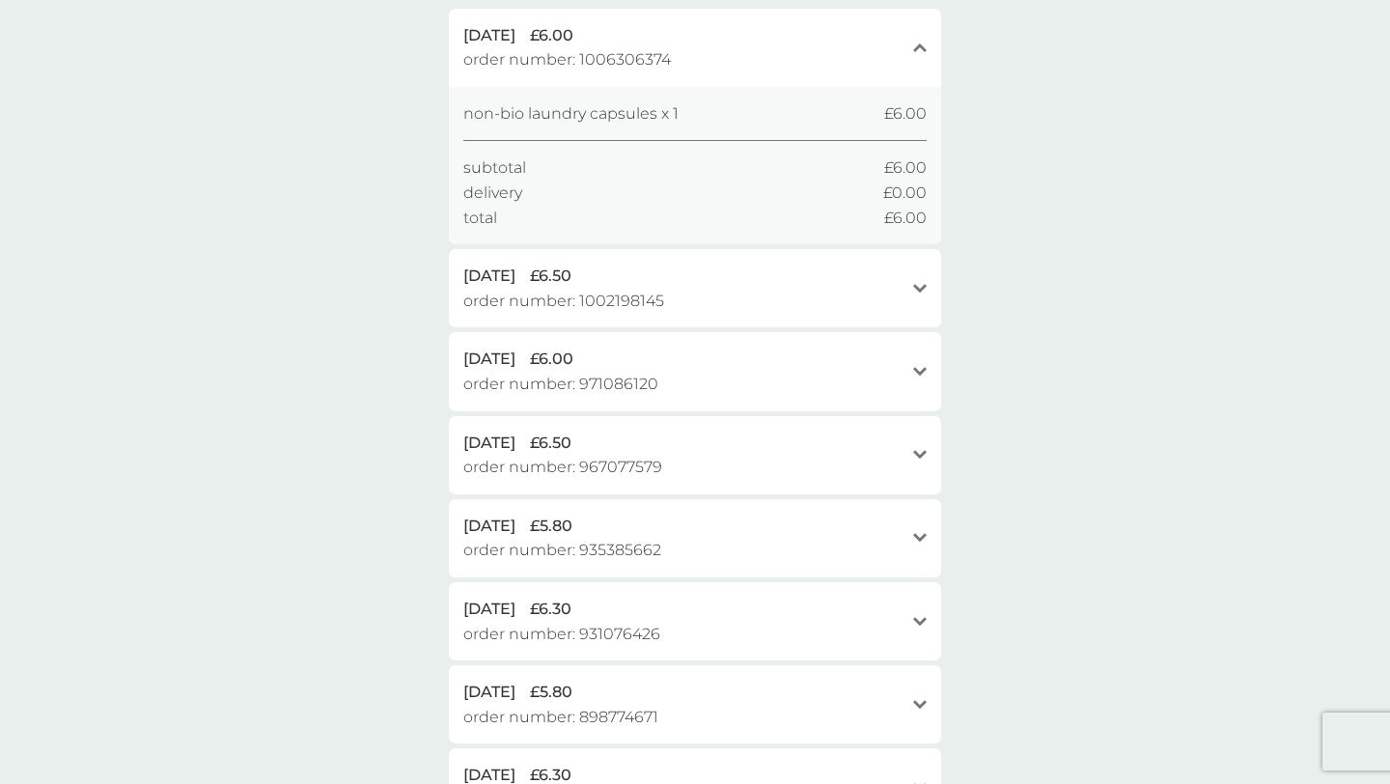
scroll to position [0, 0]
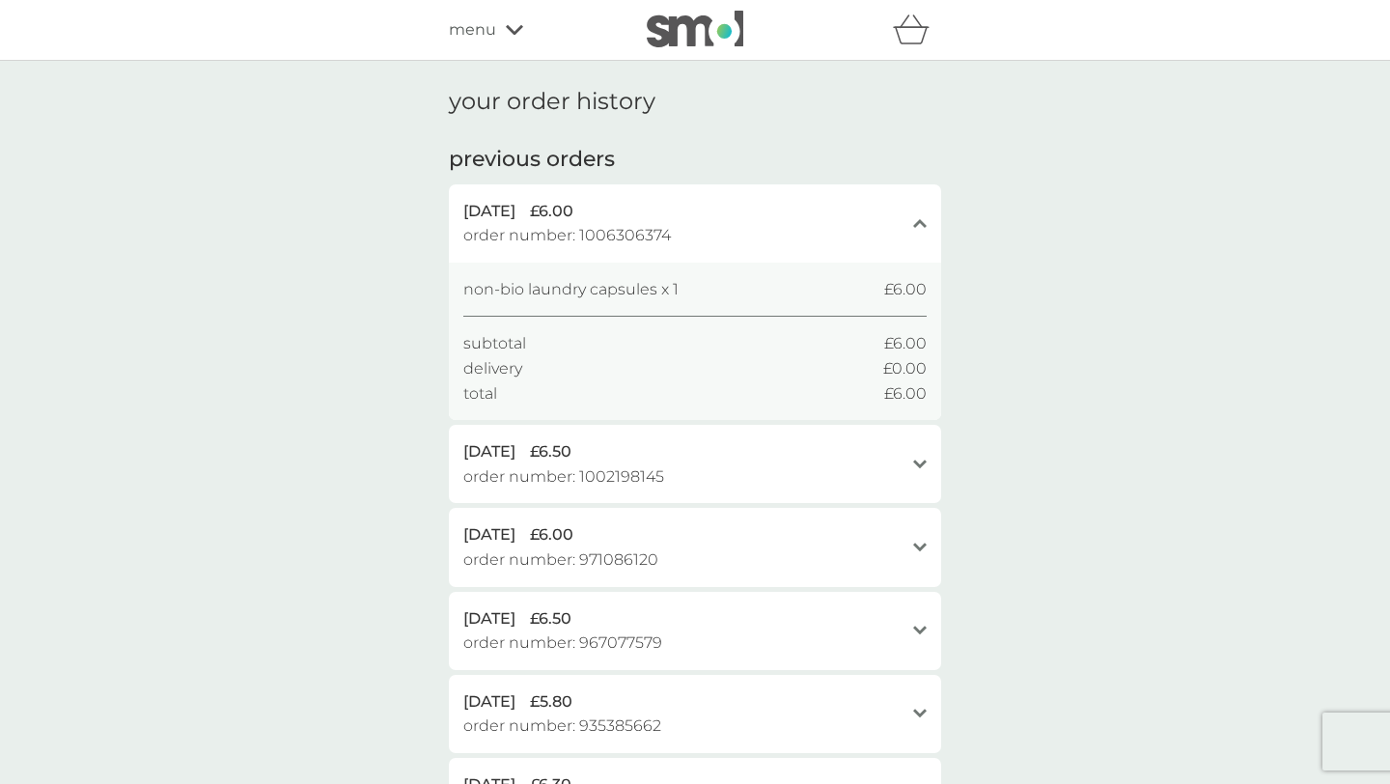
click at [921, 229] on div "close" at bounding box center [920, 222] width 14 height 15
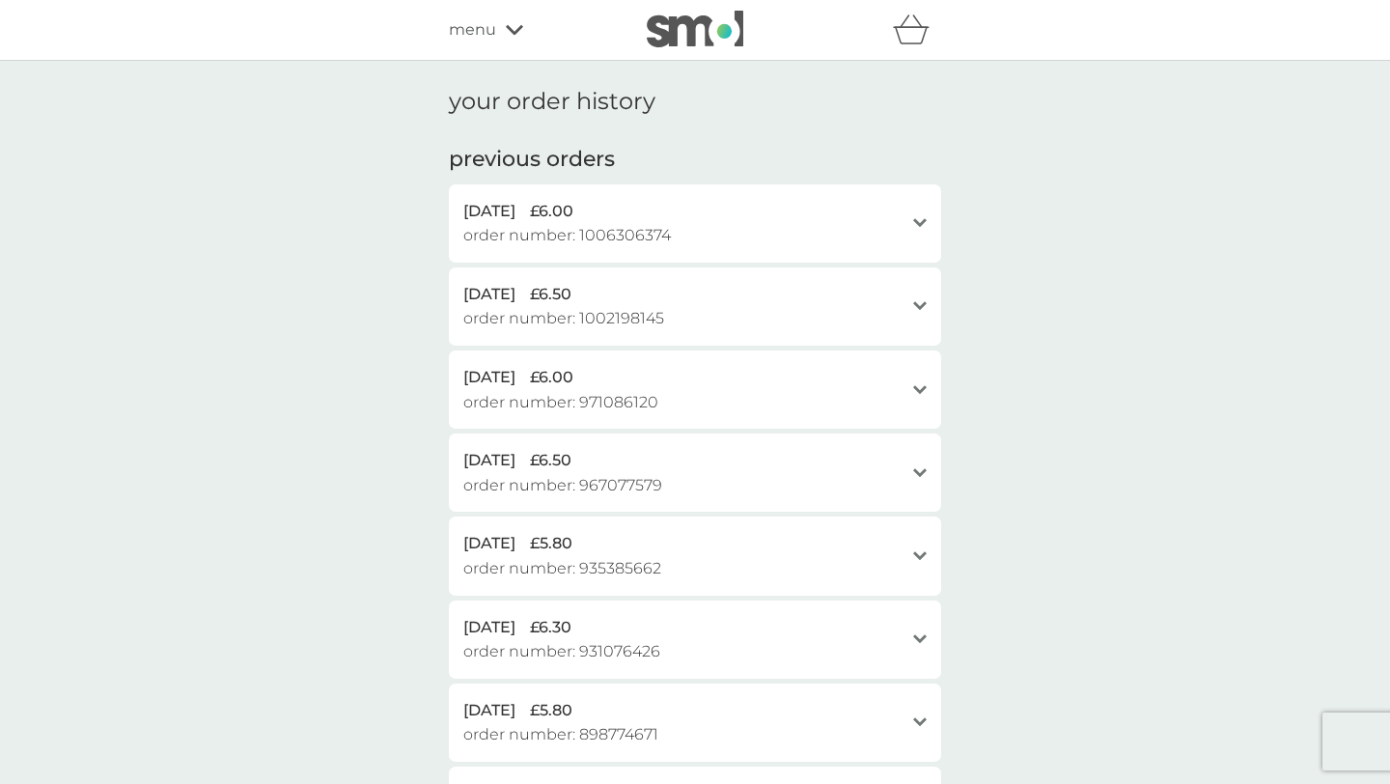
click at [517, 30] on icon at bounding box center [514, 30] width 17 height 10
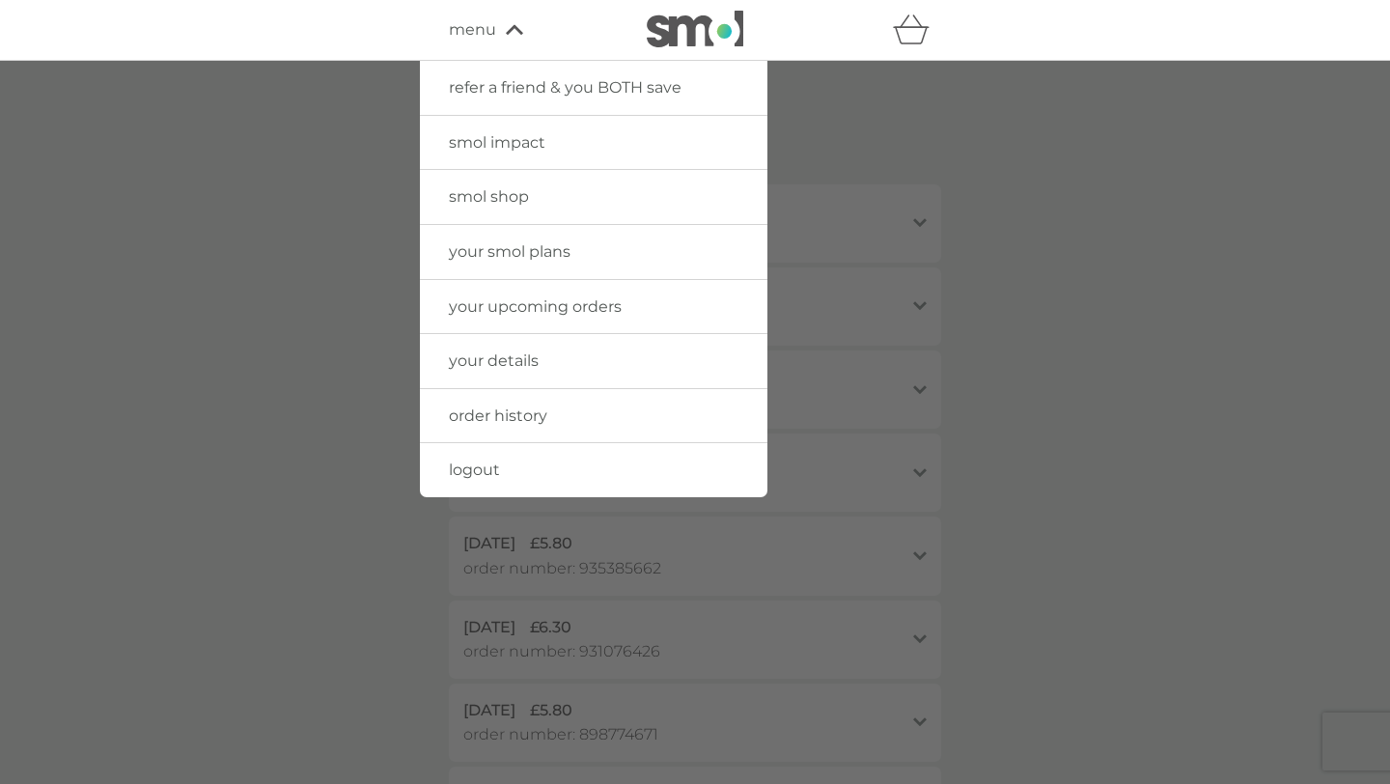
click at [938, 33] on div "basket" at bounding box center [917, 30] width 48 height 39
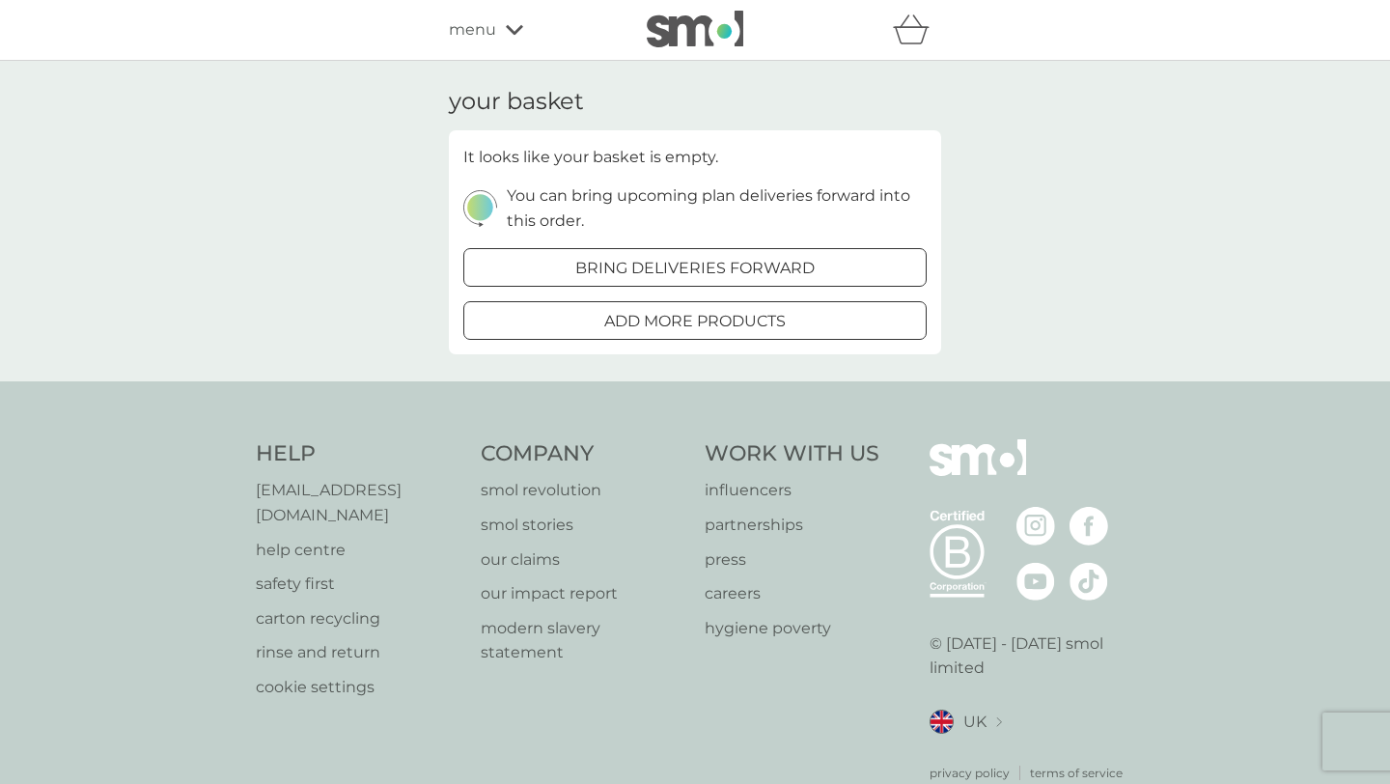
click at [507, 17] on div "menu" at bounding box center [531, 29] width 164 height 25
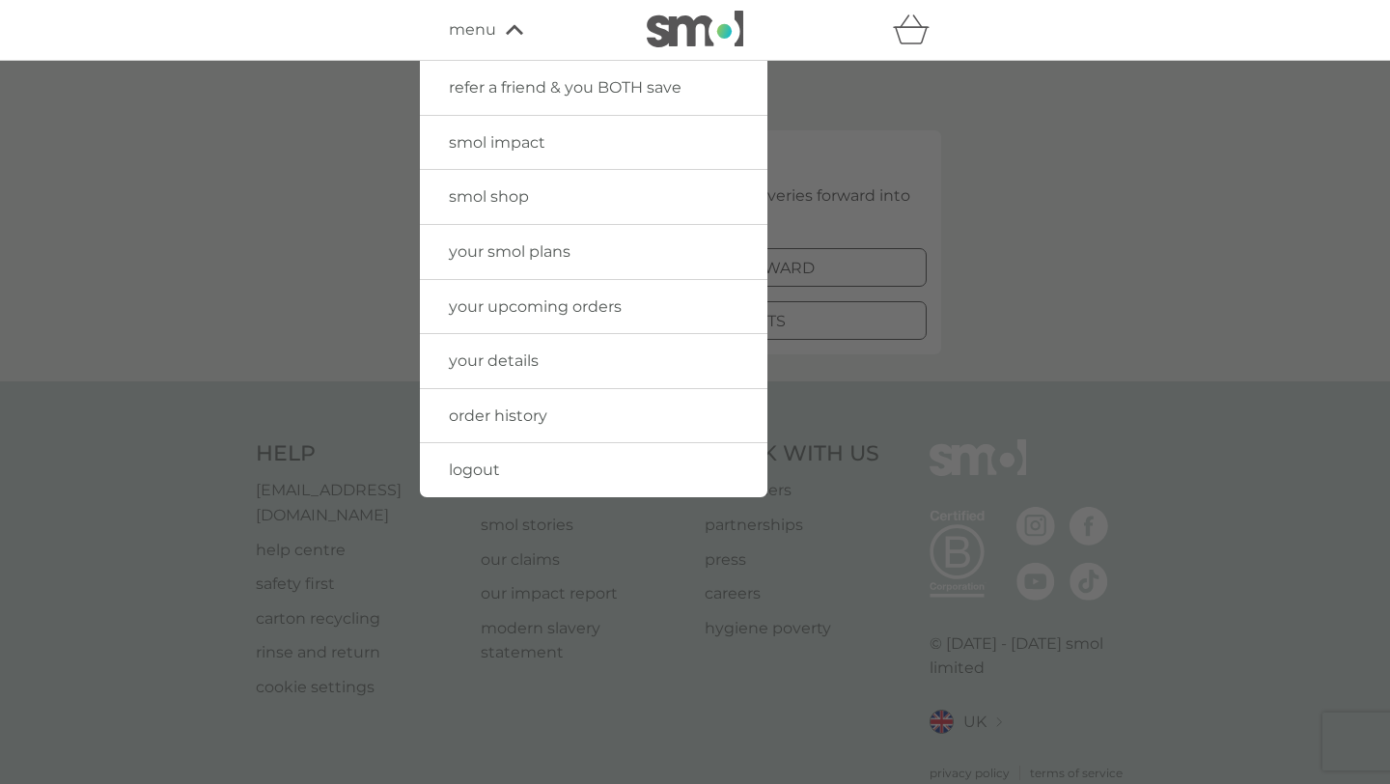
click at [488, 466] on span "logout" at bounding box center [474, 470] width 51 height 18
